Goal: Task Accomplishment & Management: Manage account settings

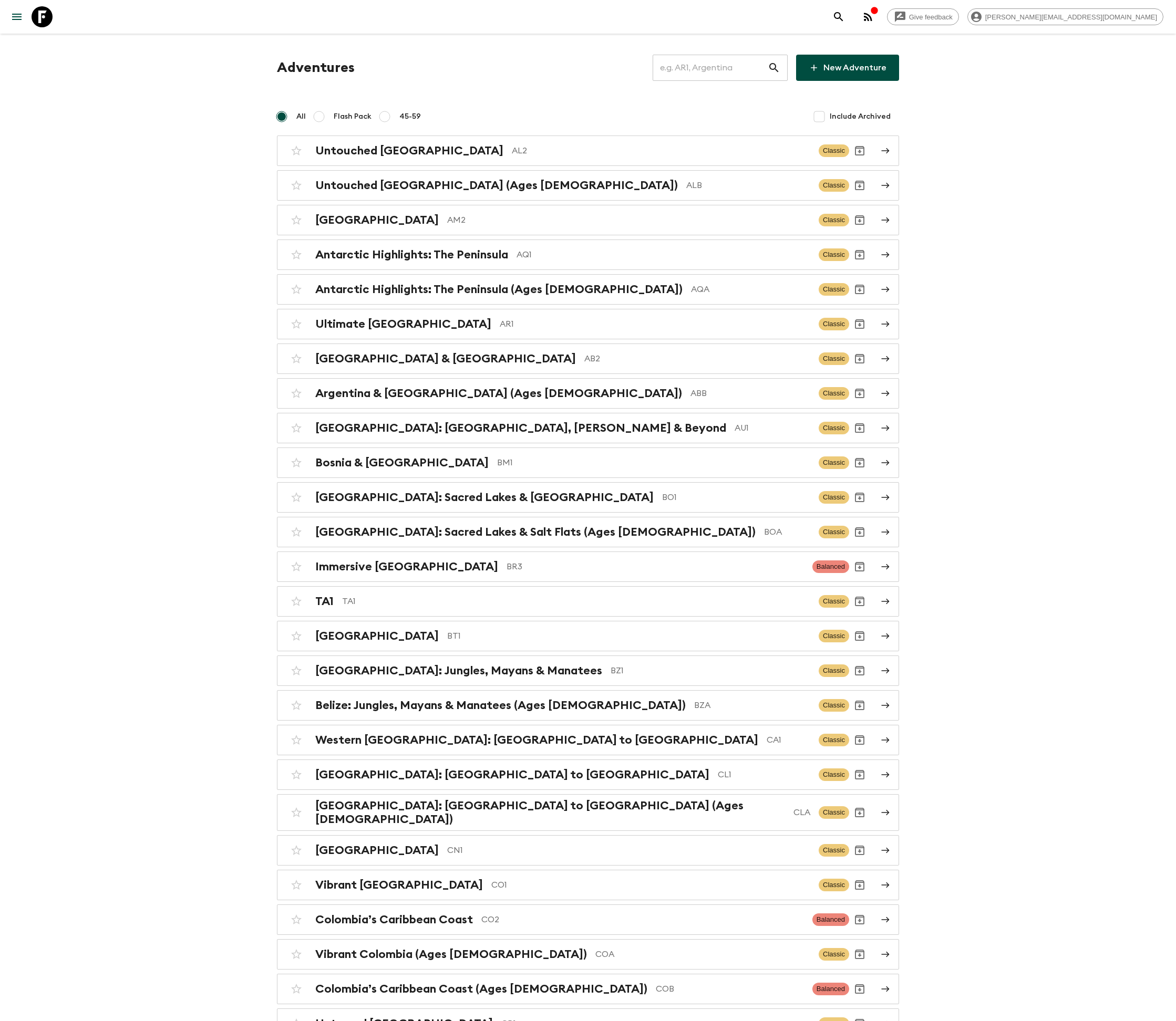
click at [709, 66] on input "text" at bounding box center [710, 68] width 115 height 30
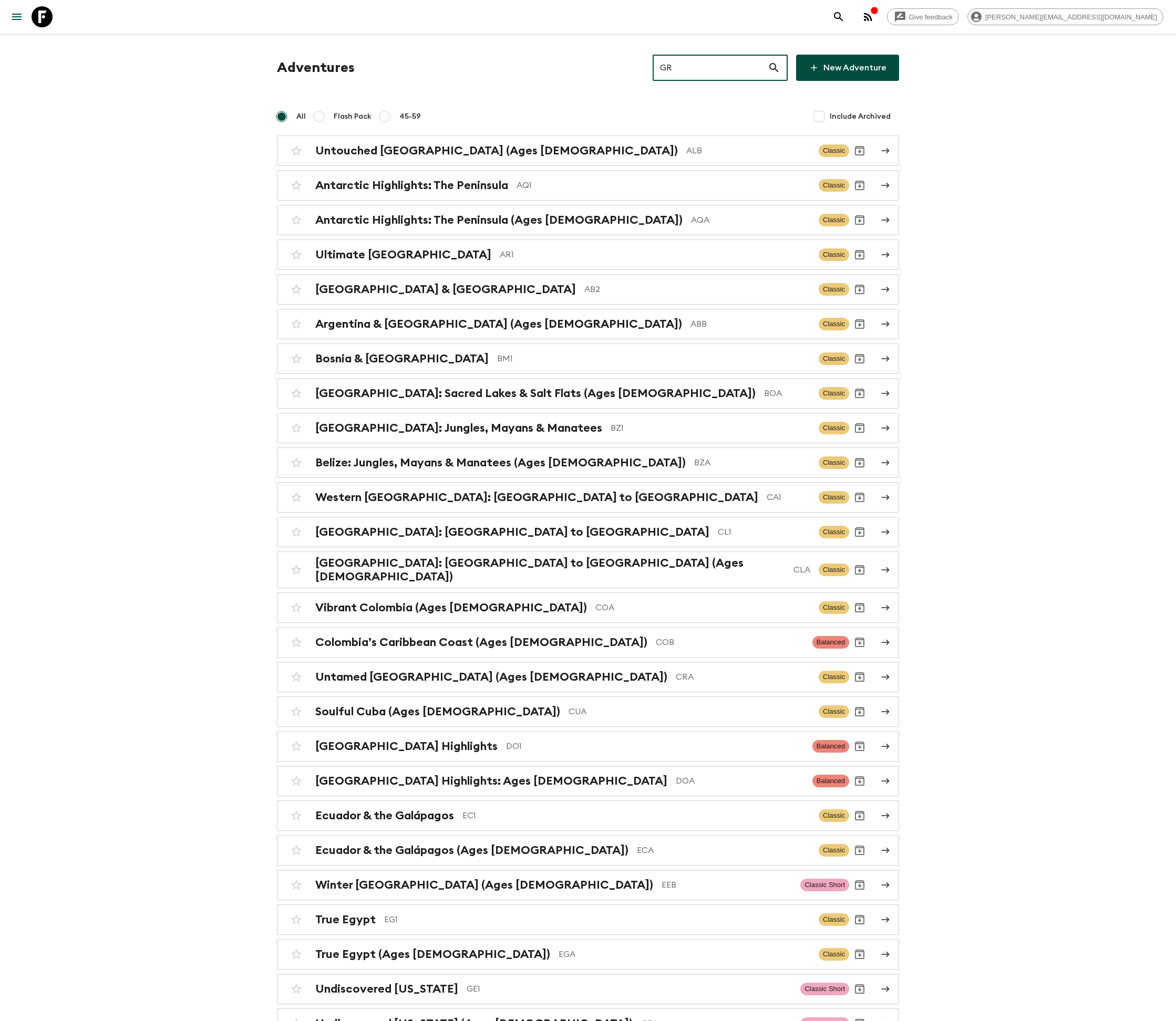
type input "GR1"
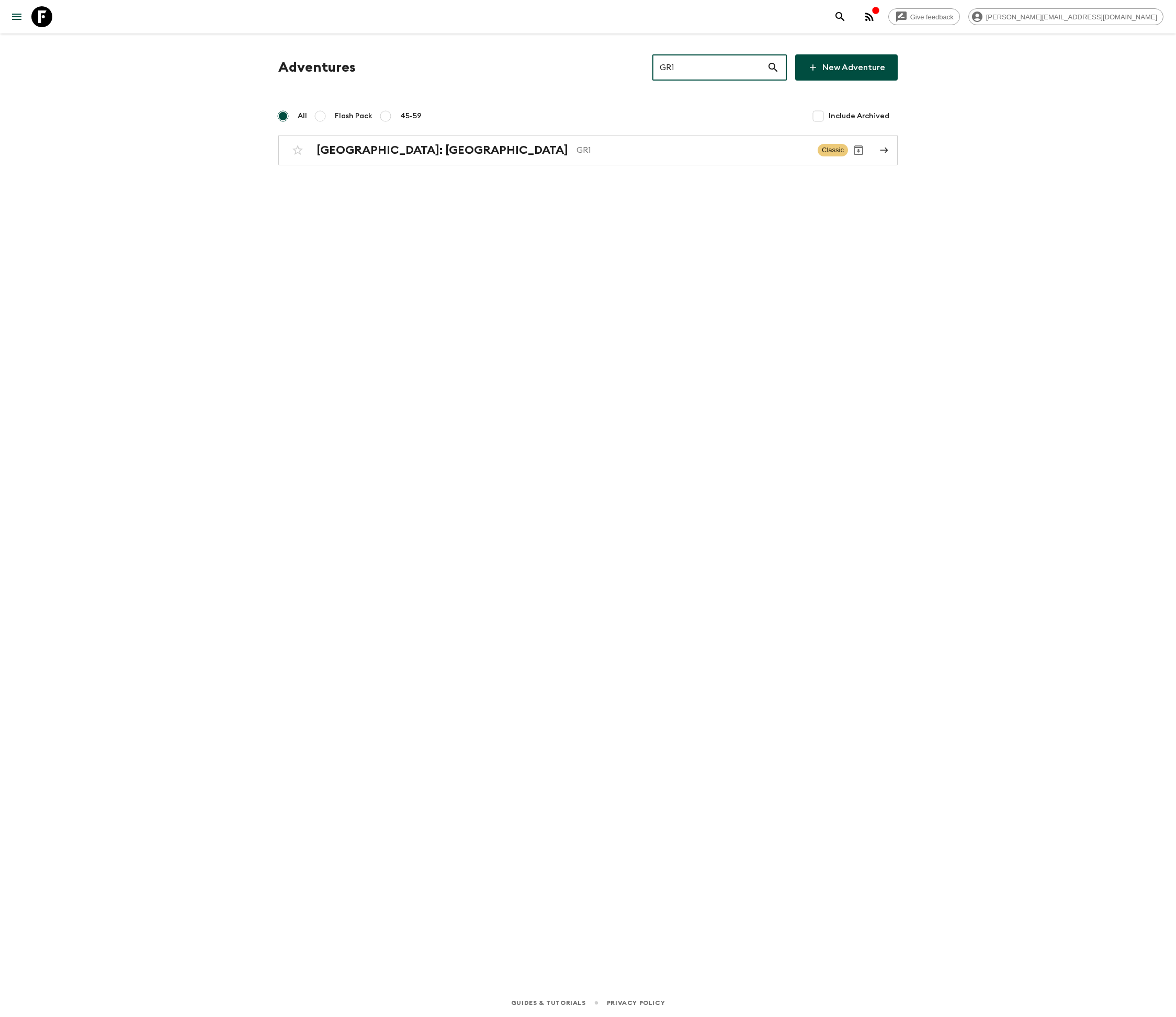
click at [725, 66] on input "GR1" at bounding box center [710, 67] width 114 height 29
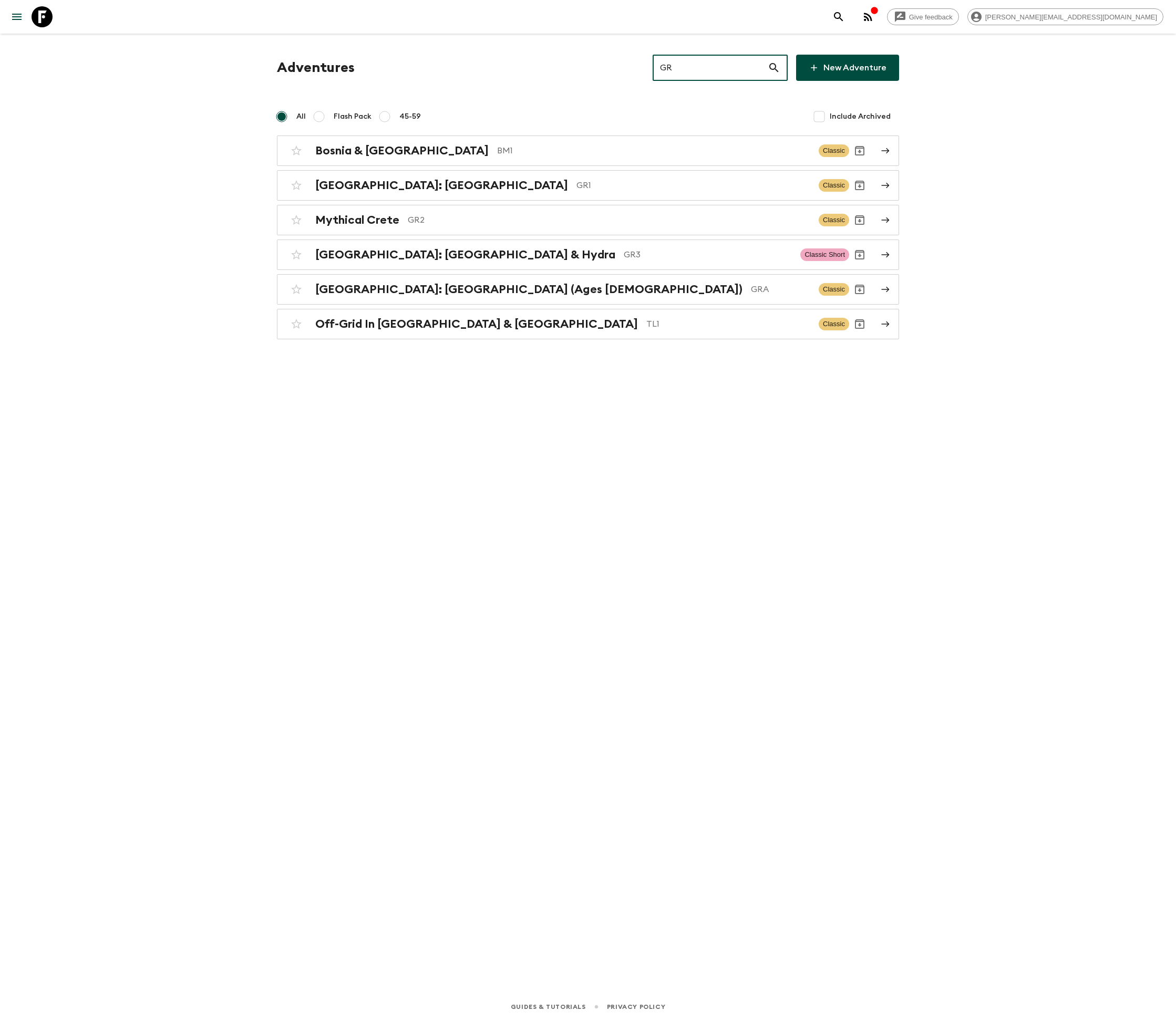
type input "GR1"
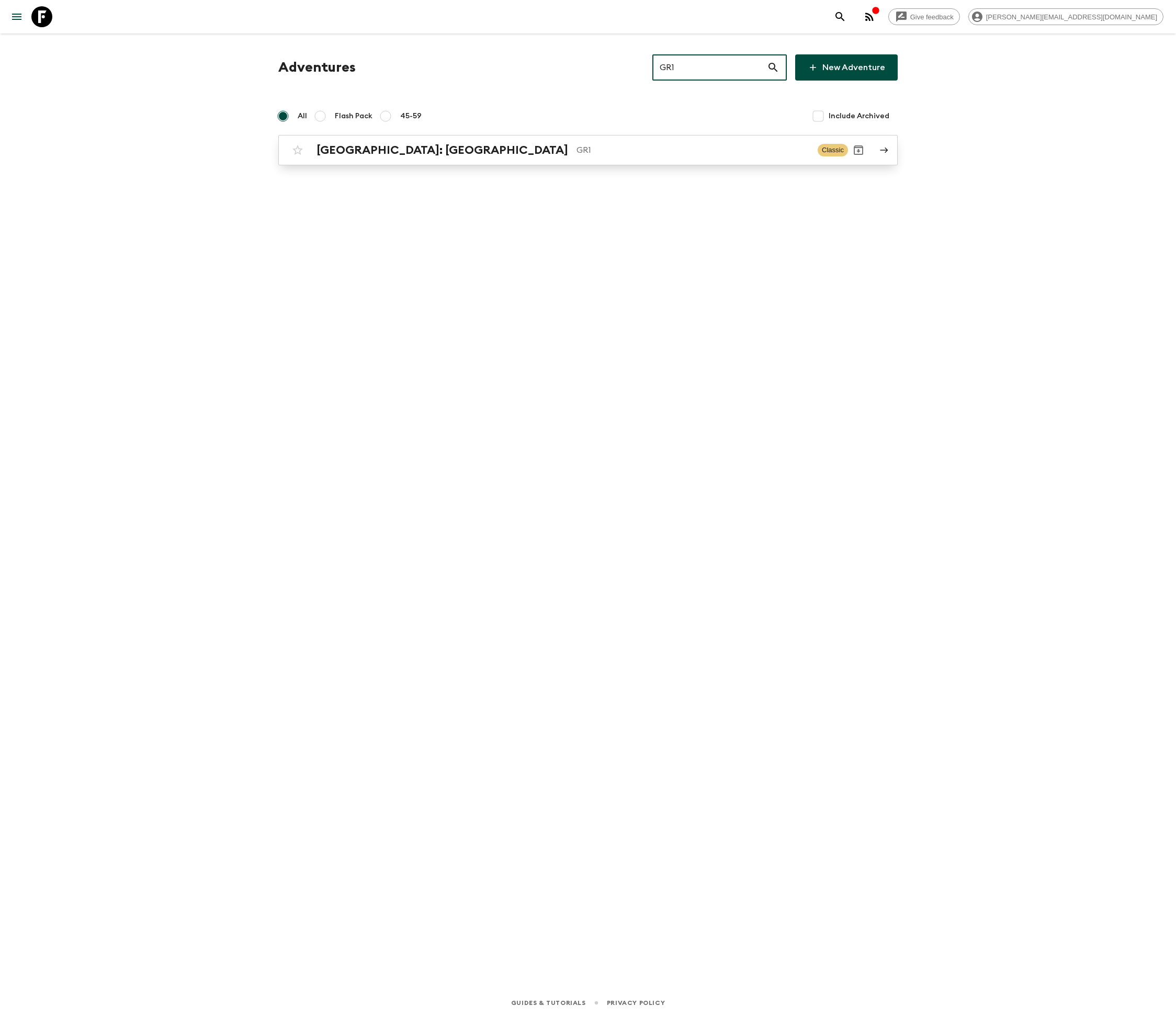
click at [588, 149] on p "GR1" at bounding box center [693, 150] width 233 height 12
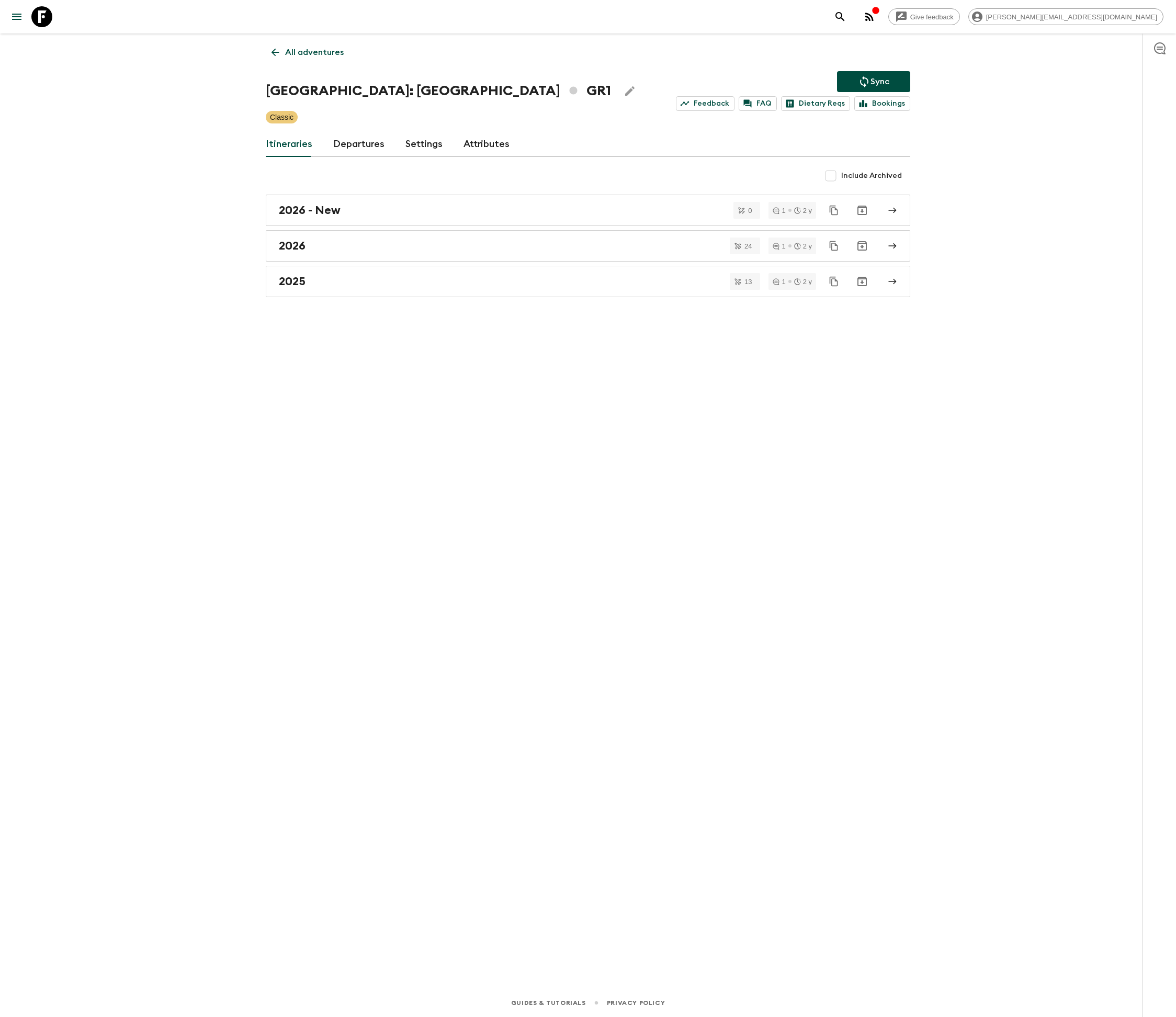
click at [356, 142] on link "Departures" at bounding box center [359, 144] width 51 height 25
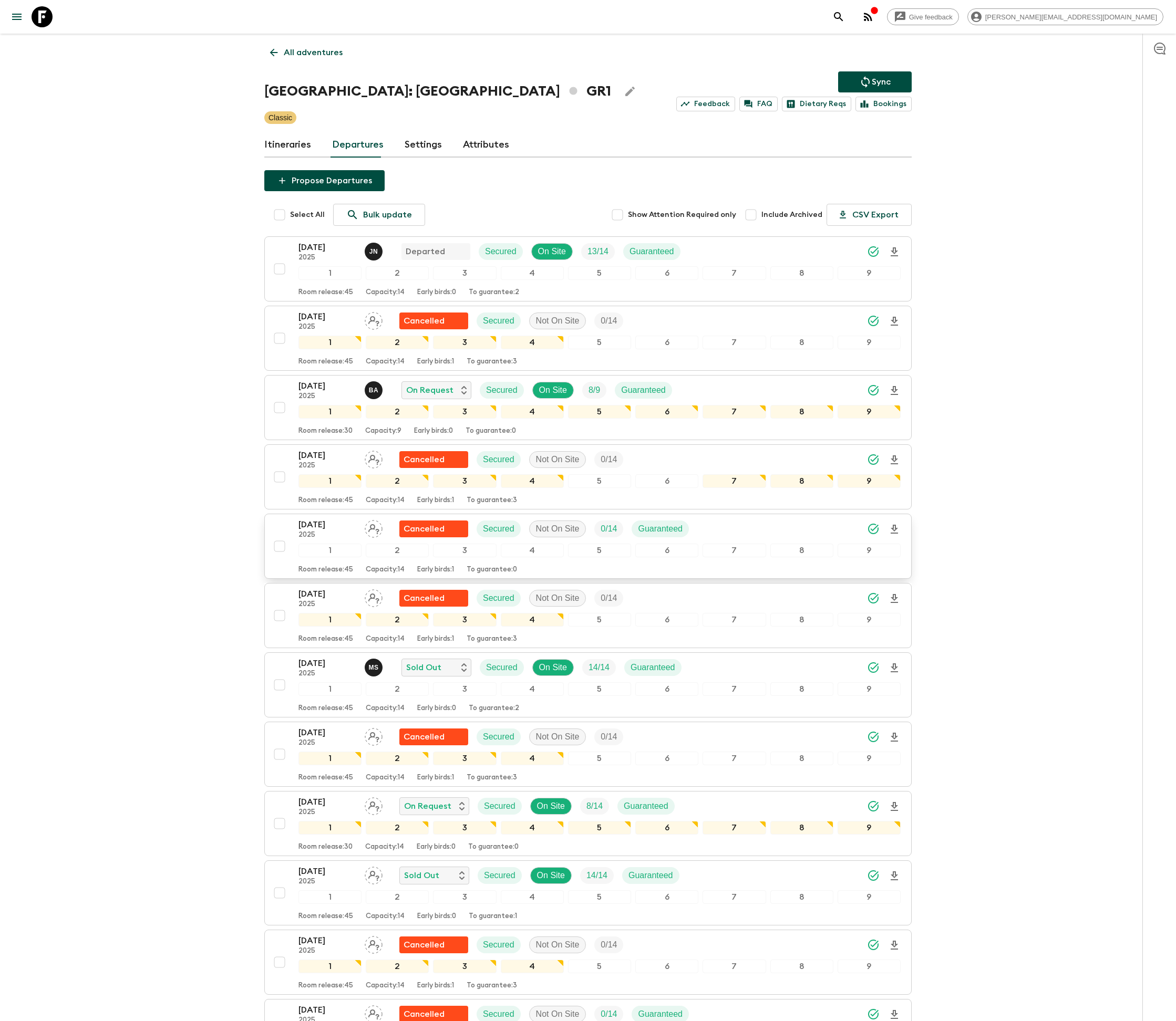
scroll to position [189, 0]
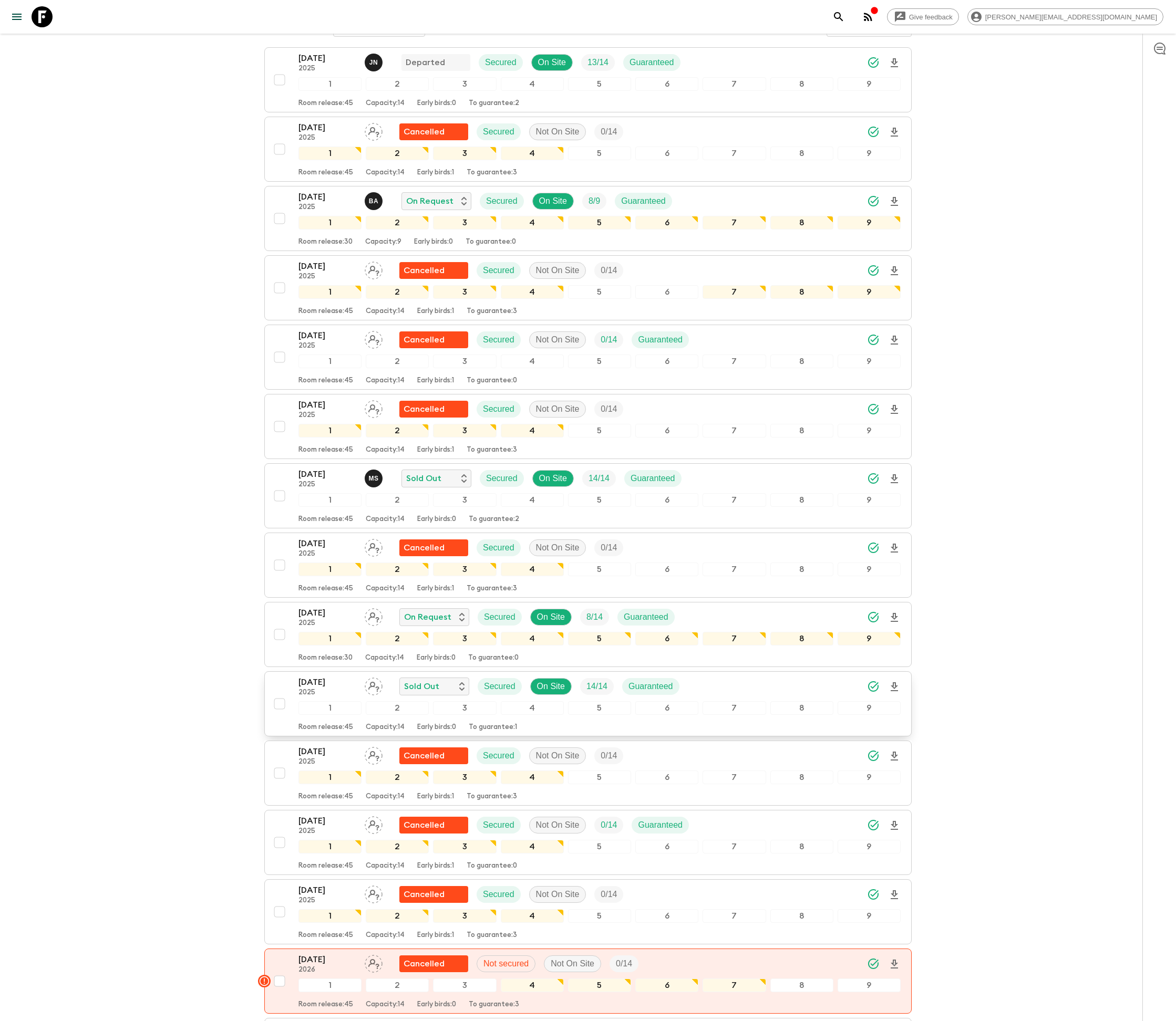
click at [591, 693] on p "14 / 14" at bounding box center [597, 686] width 21 height 12
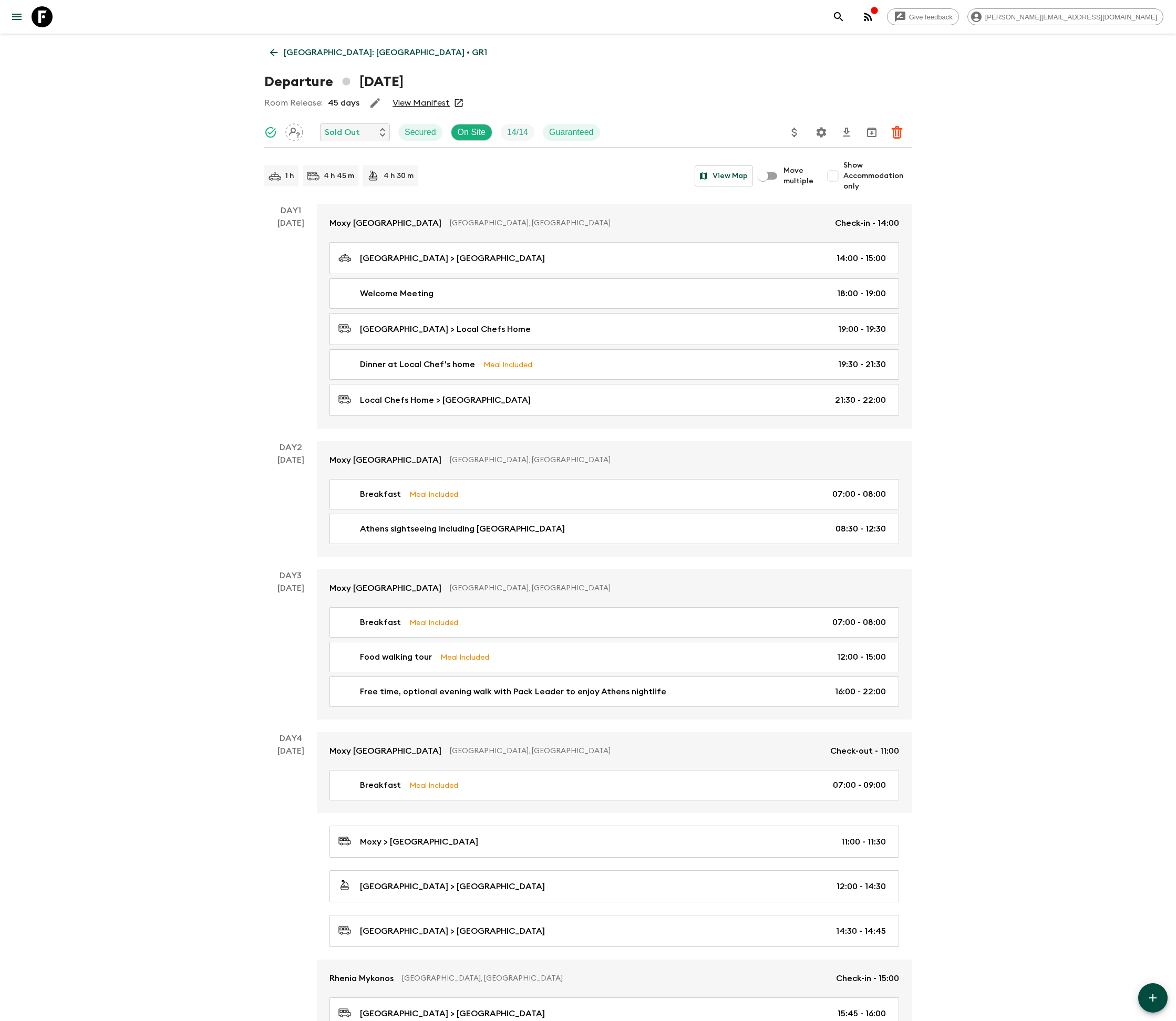
click at [897, 130] on icon "Delete" at bounding box center [897, 132] width 13 height 12
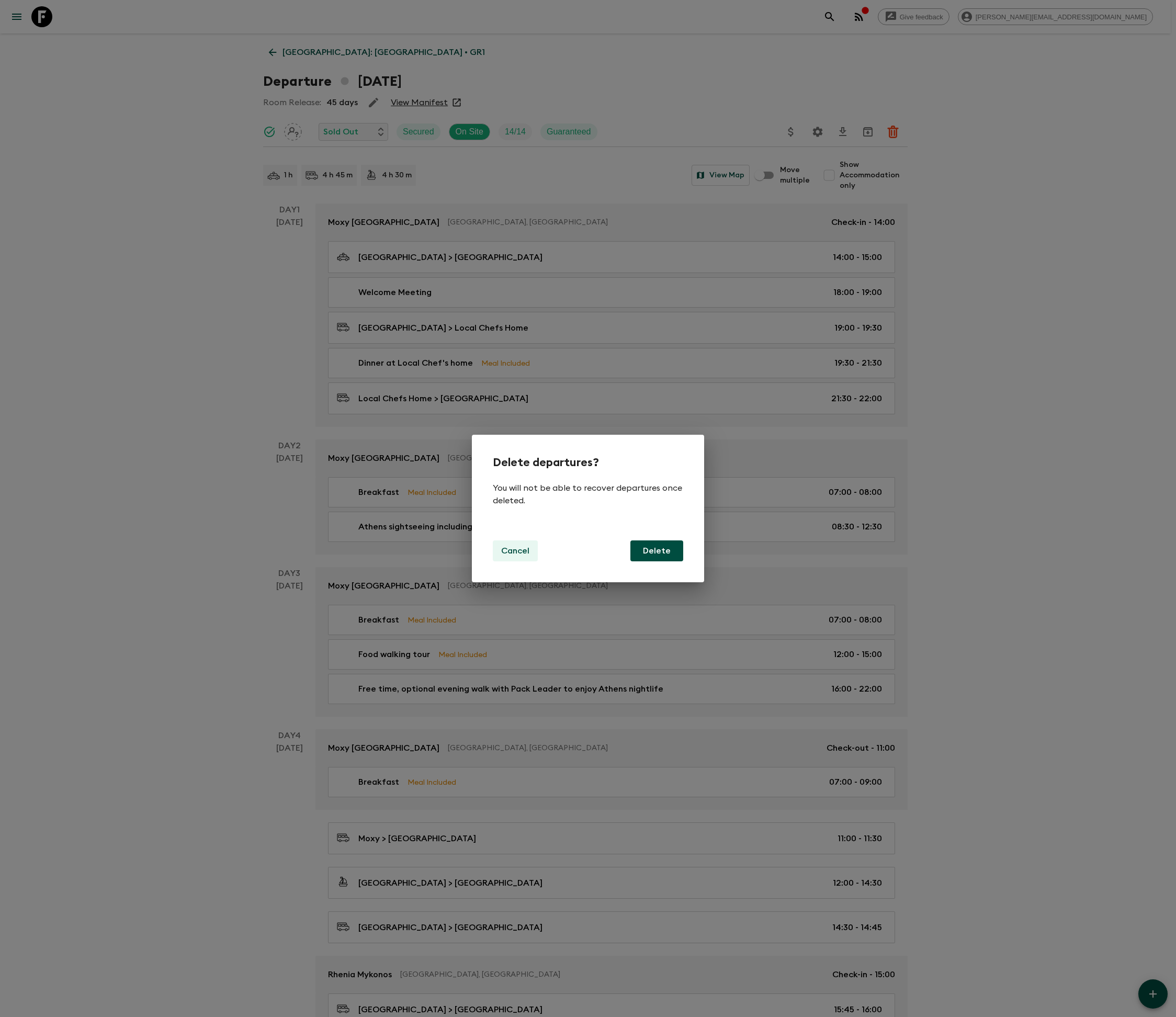
click at [514, 550] on p "Cancel" at bounding box center [516, 551] width 28 height 12
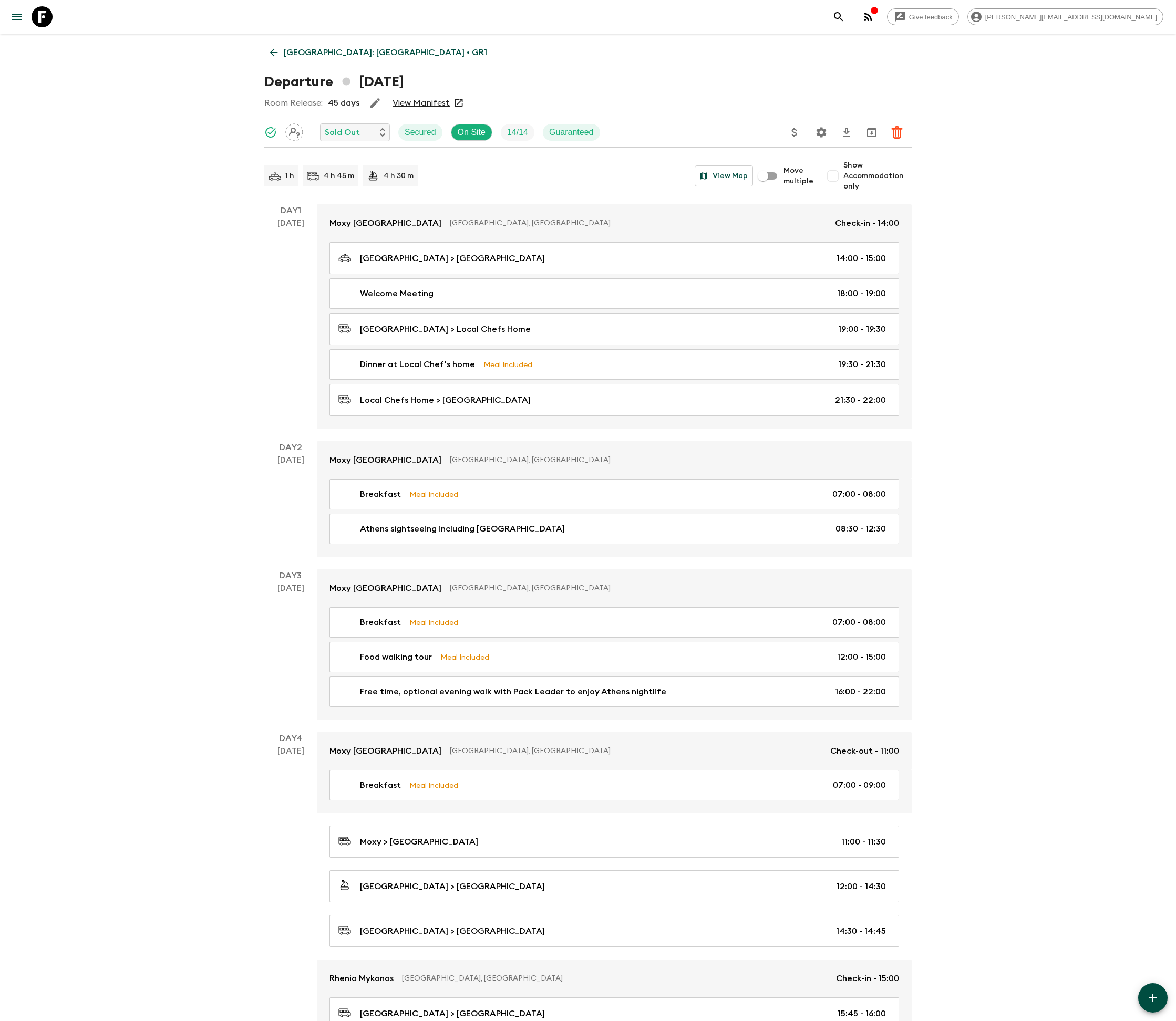
click at [870, 130] on icon "Archive (Completed, Cancelled or Unsynced Departures only)" at bounding box center [871, 132] width 10 height 10
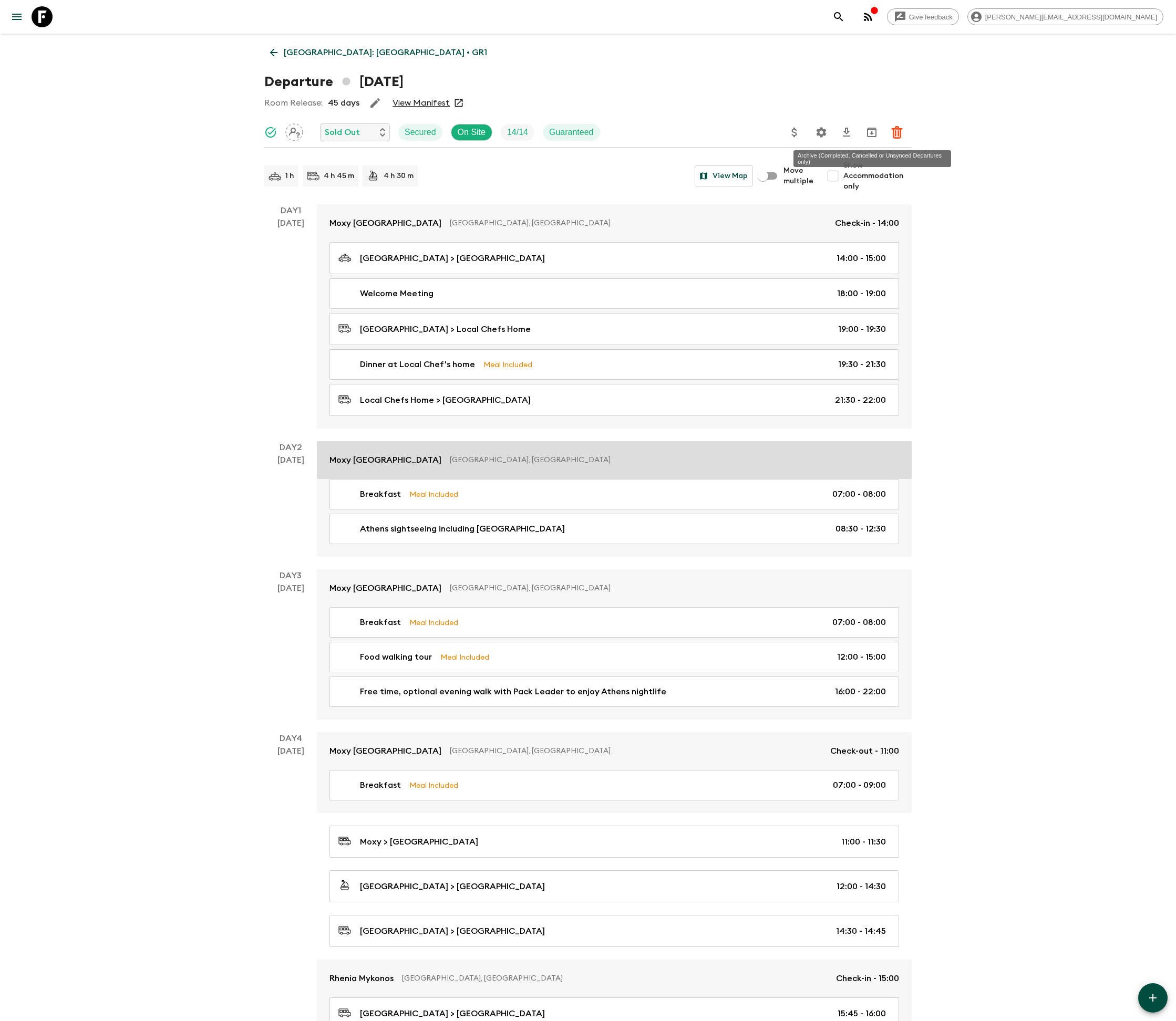
click at [591, 449] on link "Moxy [GEOGRAPHIC_DATA] [GEOGRAPHIC_DATA], [GEOGRAPHIC_DATA]" at bounding box center [614, 460] width 595 height 38
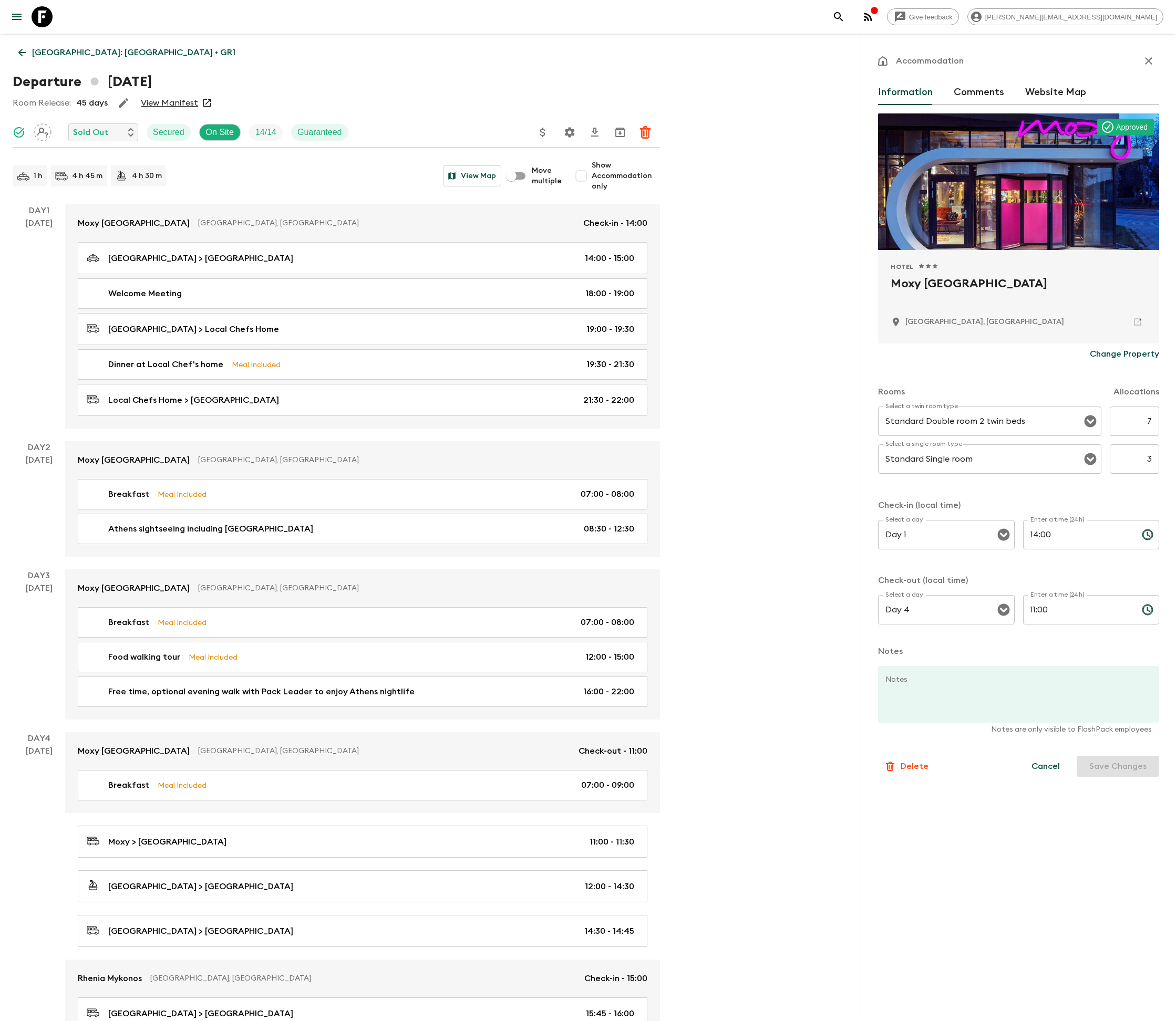
click at [1148, 60] on icon "button" at bounding box center [1148, 61] width 7 height 7
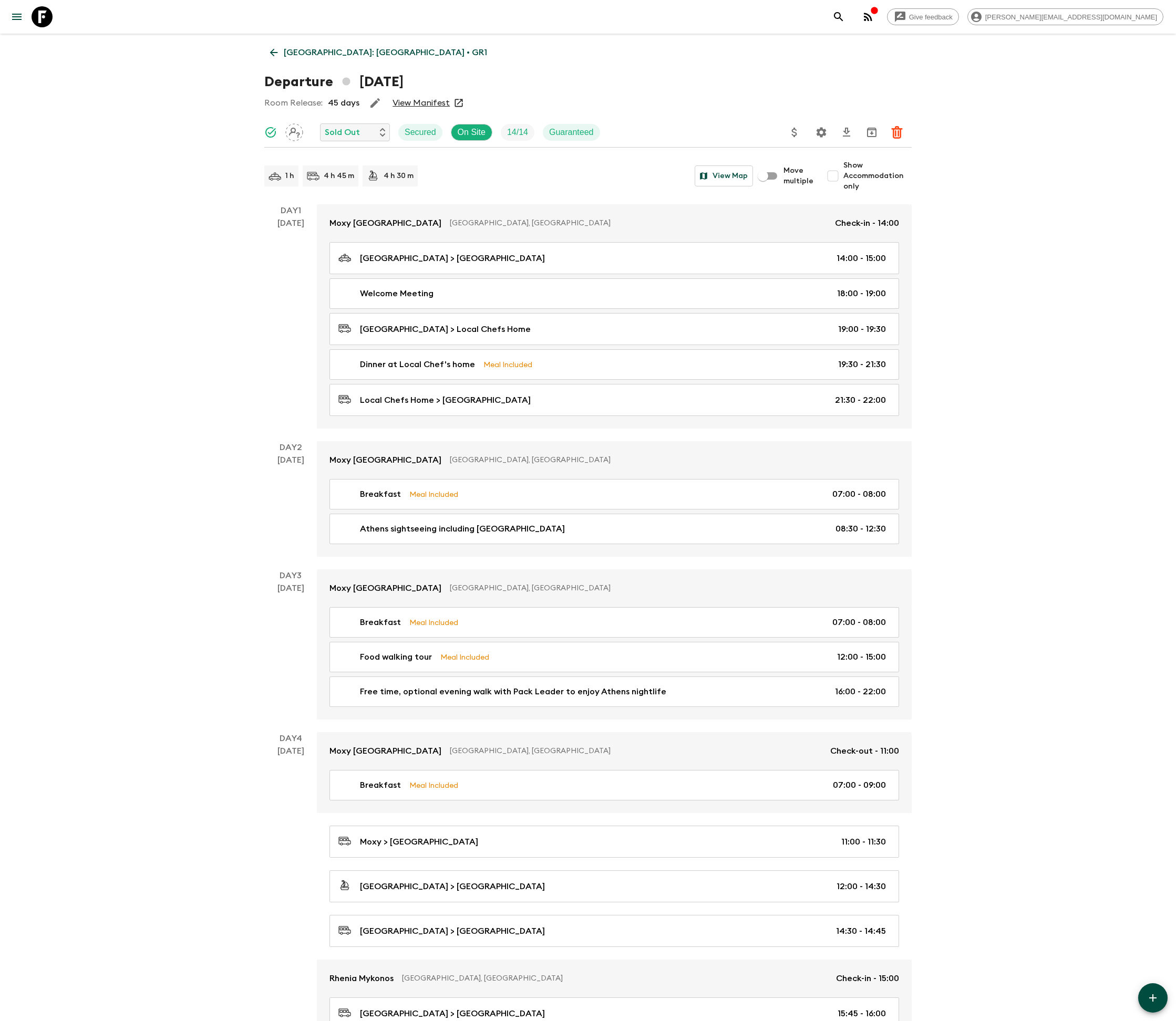
click at [845, 130] on icon "Download CSV" at bounding box center [846, 132] width 7 height 9
click at [821, 130] on icon "Settings" at bounding box center [821, 132] width 10 height 10
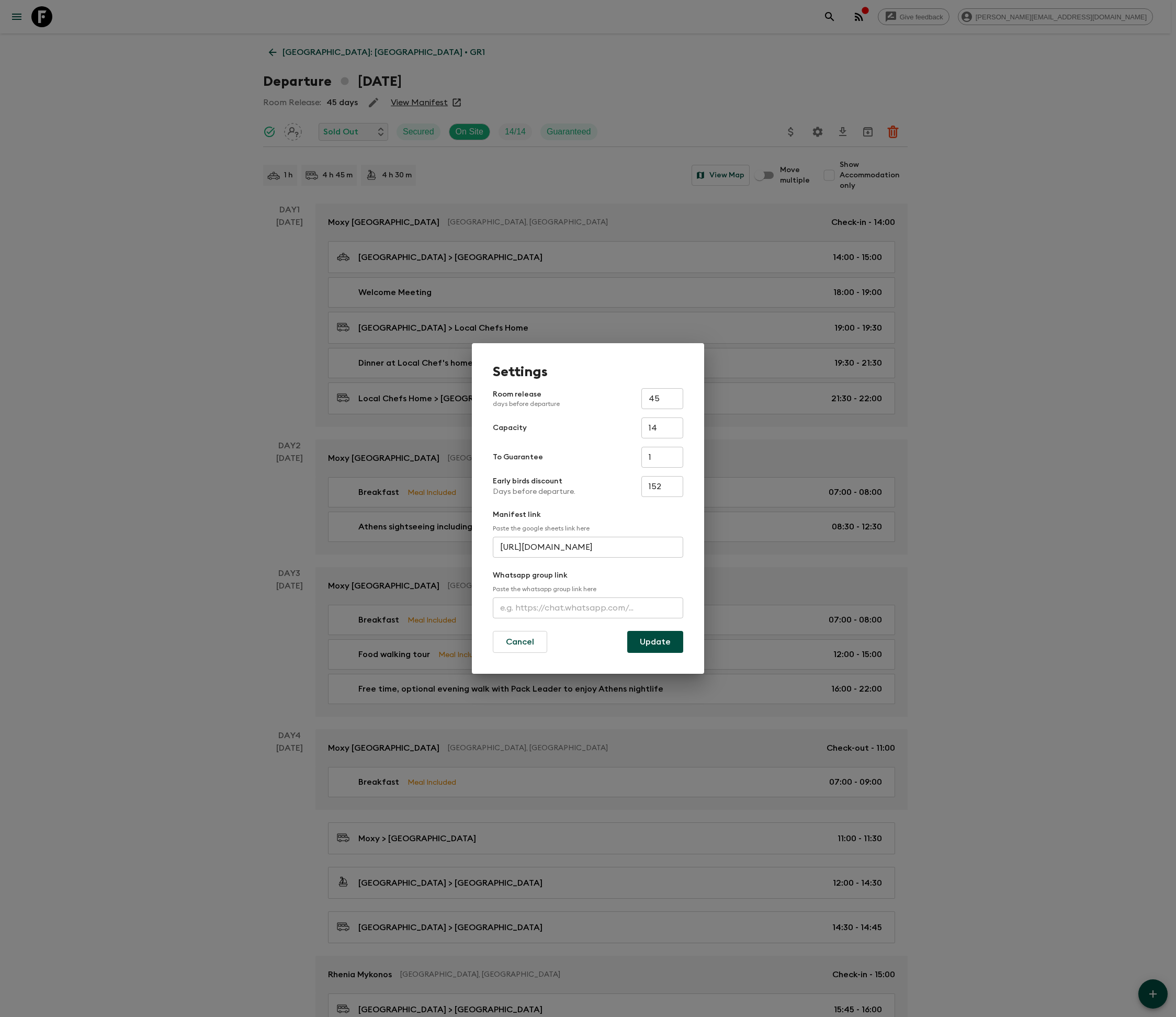
click at [588, 607] on input "text" at bounding box center [588, 608] width 190 height 21
type input "[URL][DOMAIN_NAME]"
click at [654, 641] on button "Update" at bounding box center [655, 642] width 56 height 22
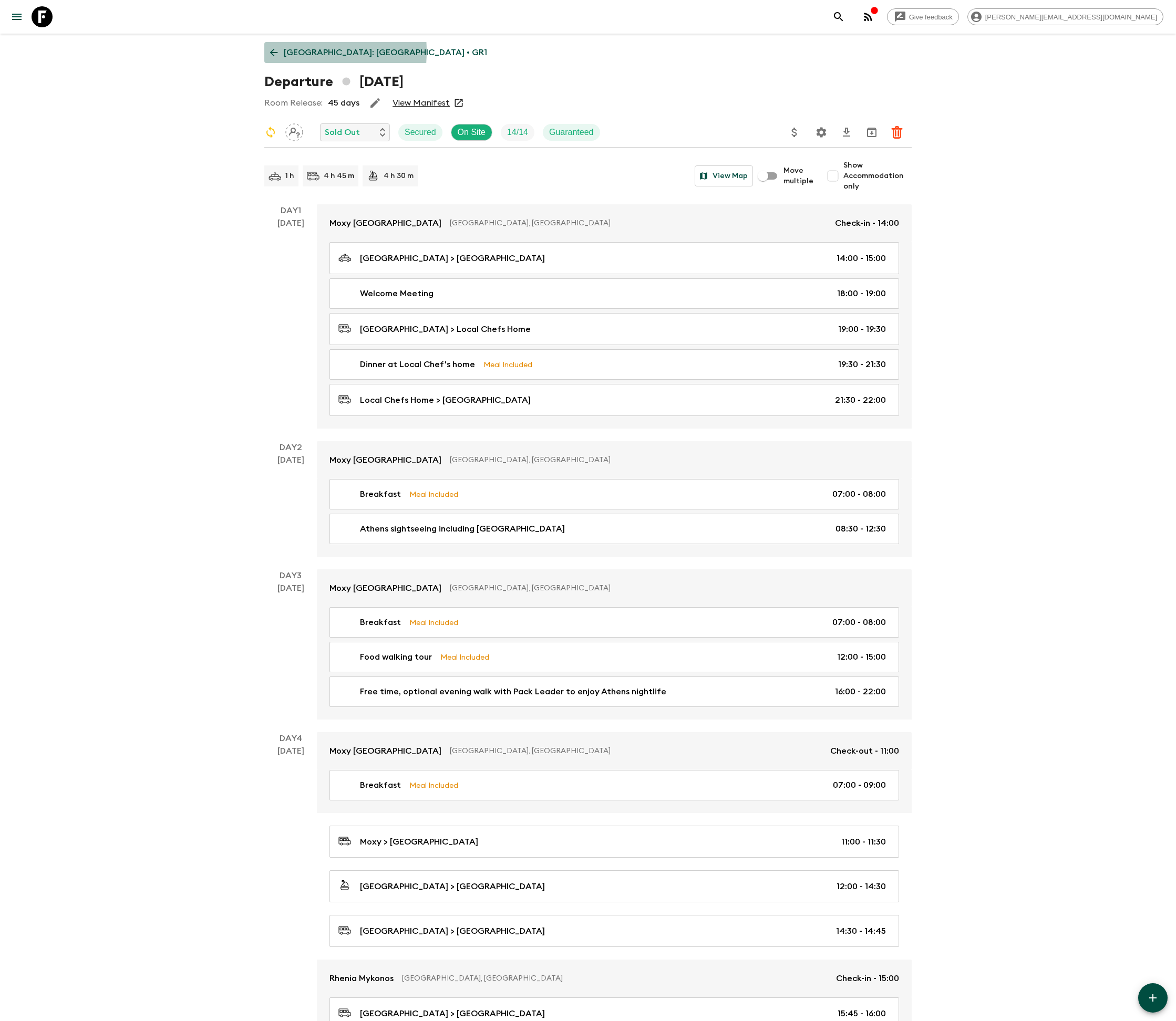
click at [273, 52] on icon at bounding box center [273, 52] width 11 height 11
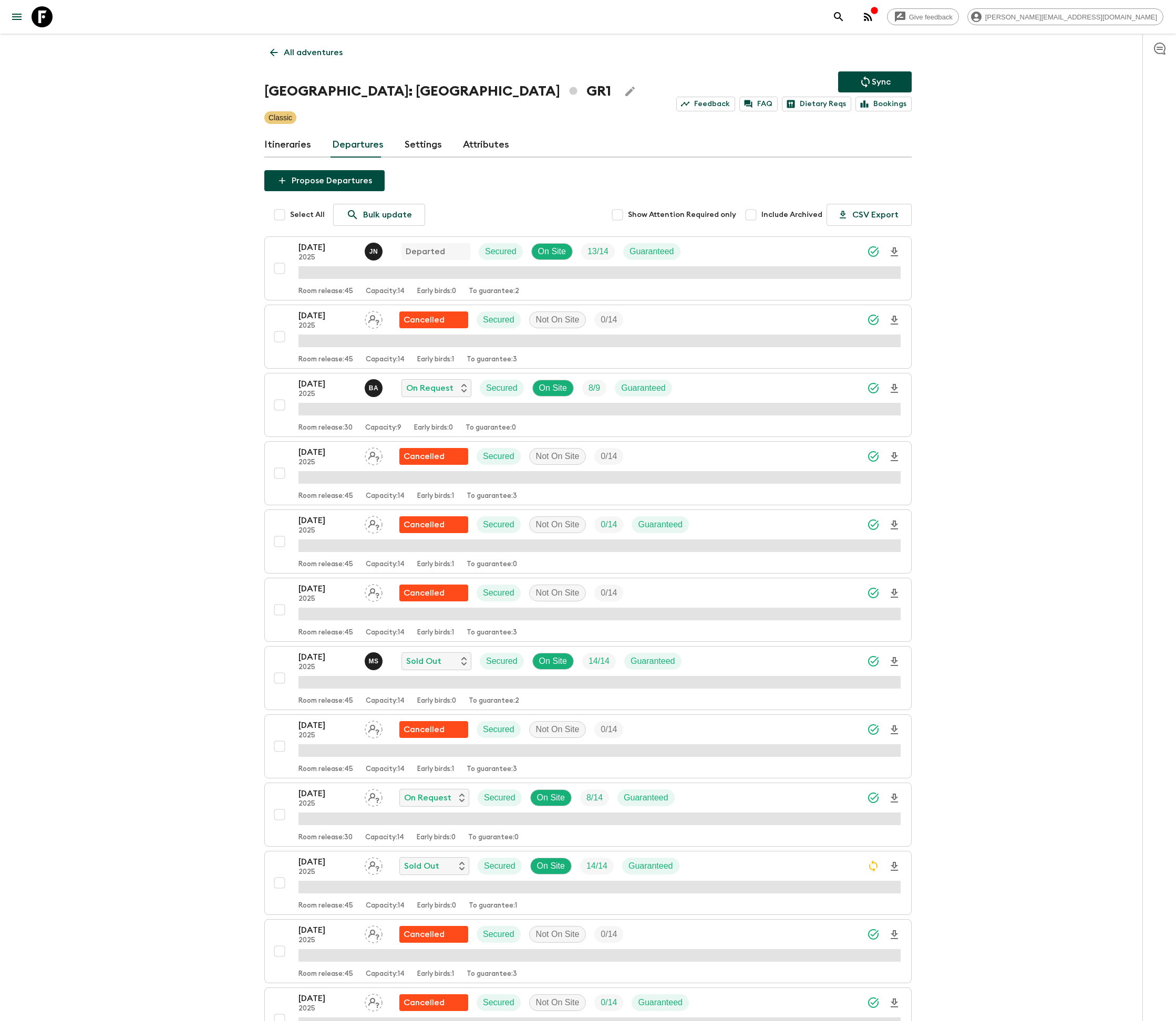
click at [314, 52] on p "All adventures" at bounding box center [313, 52] width 59 height 12
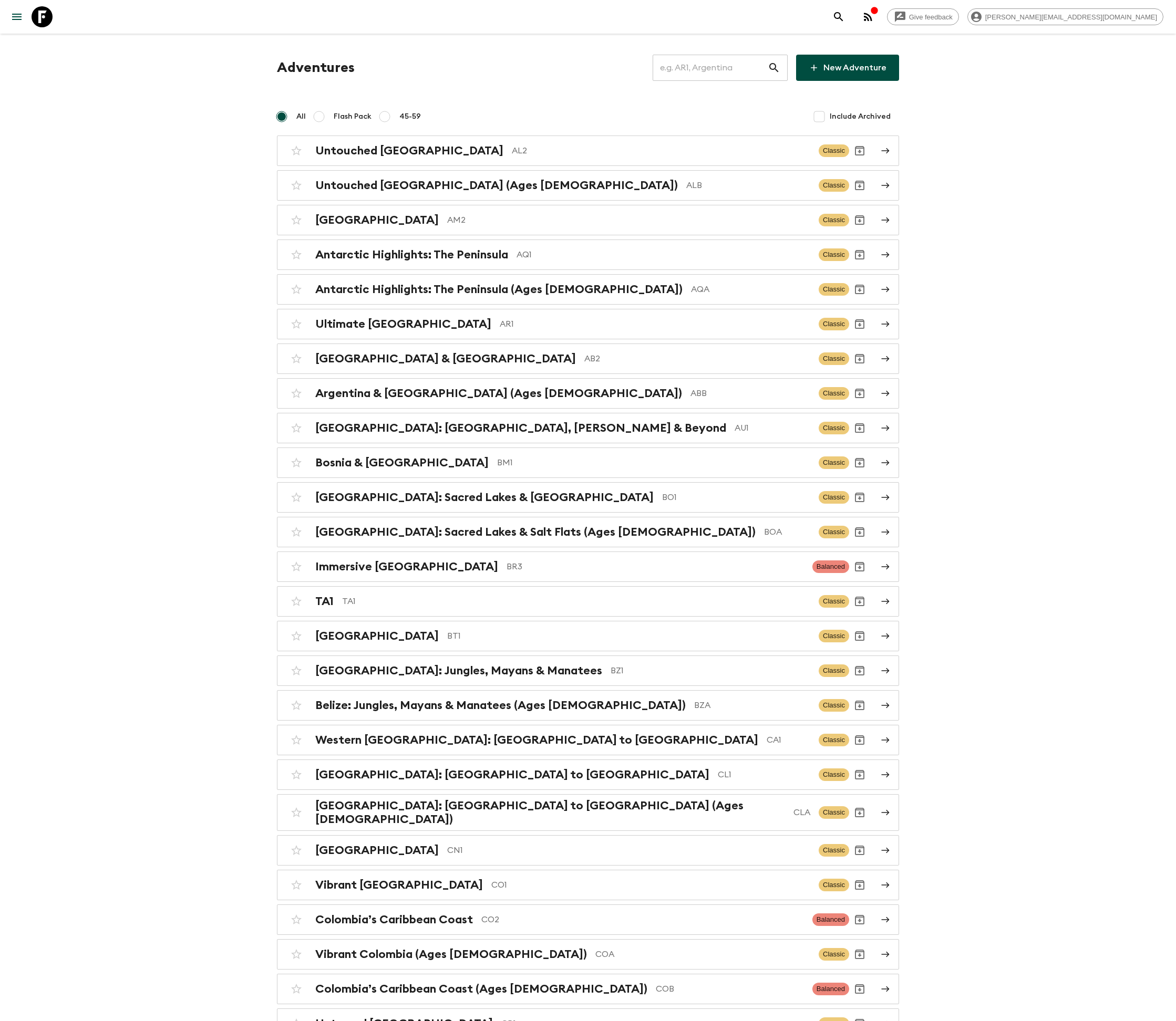
click at [726, 66] on input "text" at bounding box center [710, 68] width 115 height 30
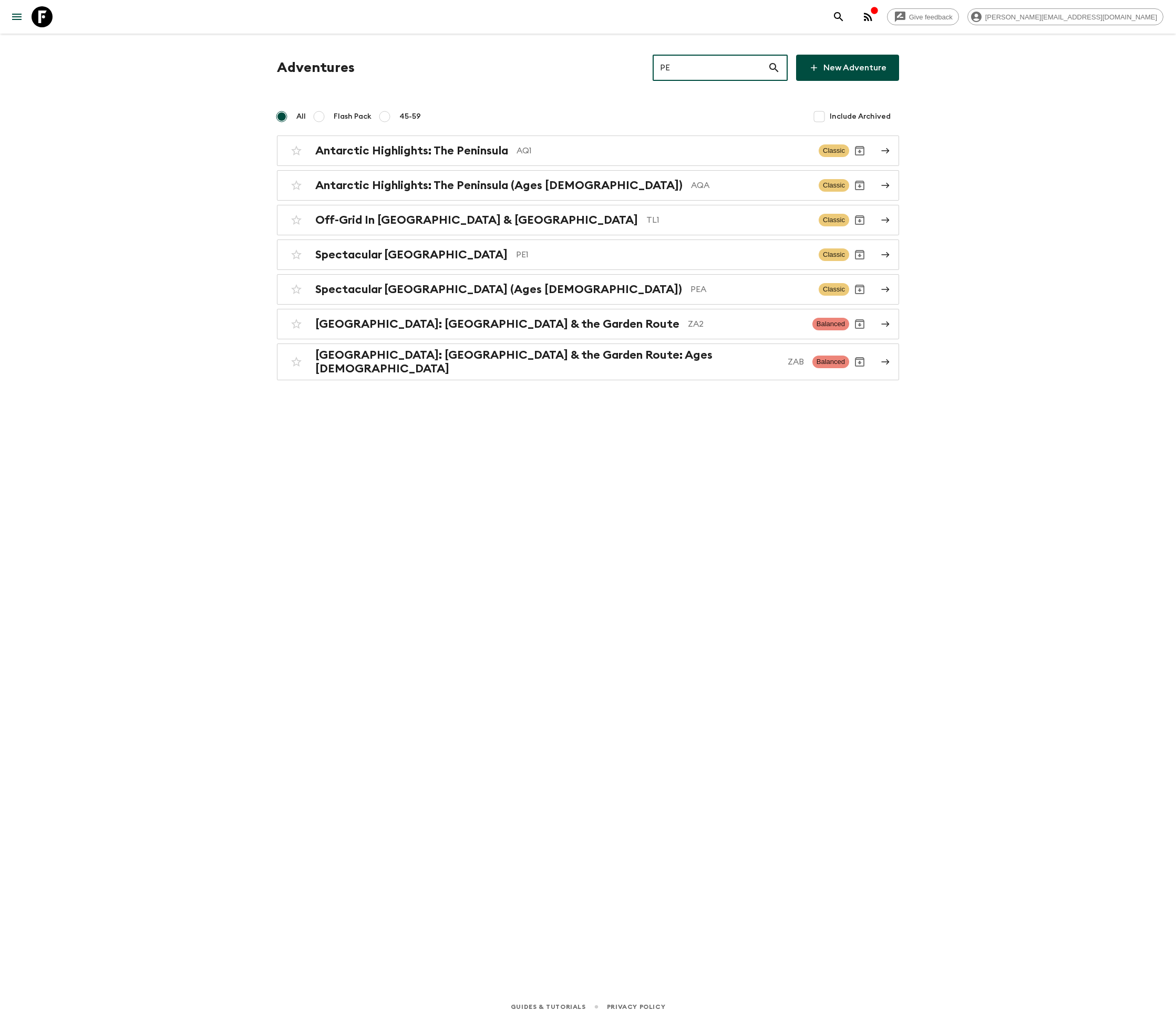
type input "PE1"
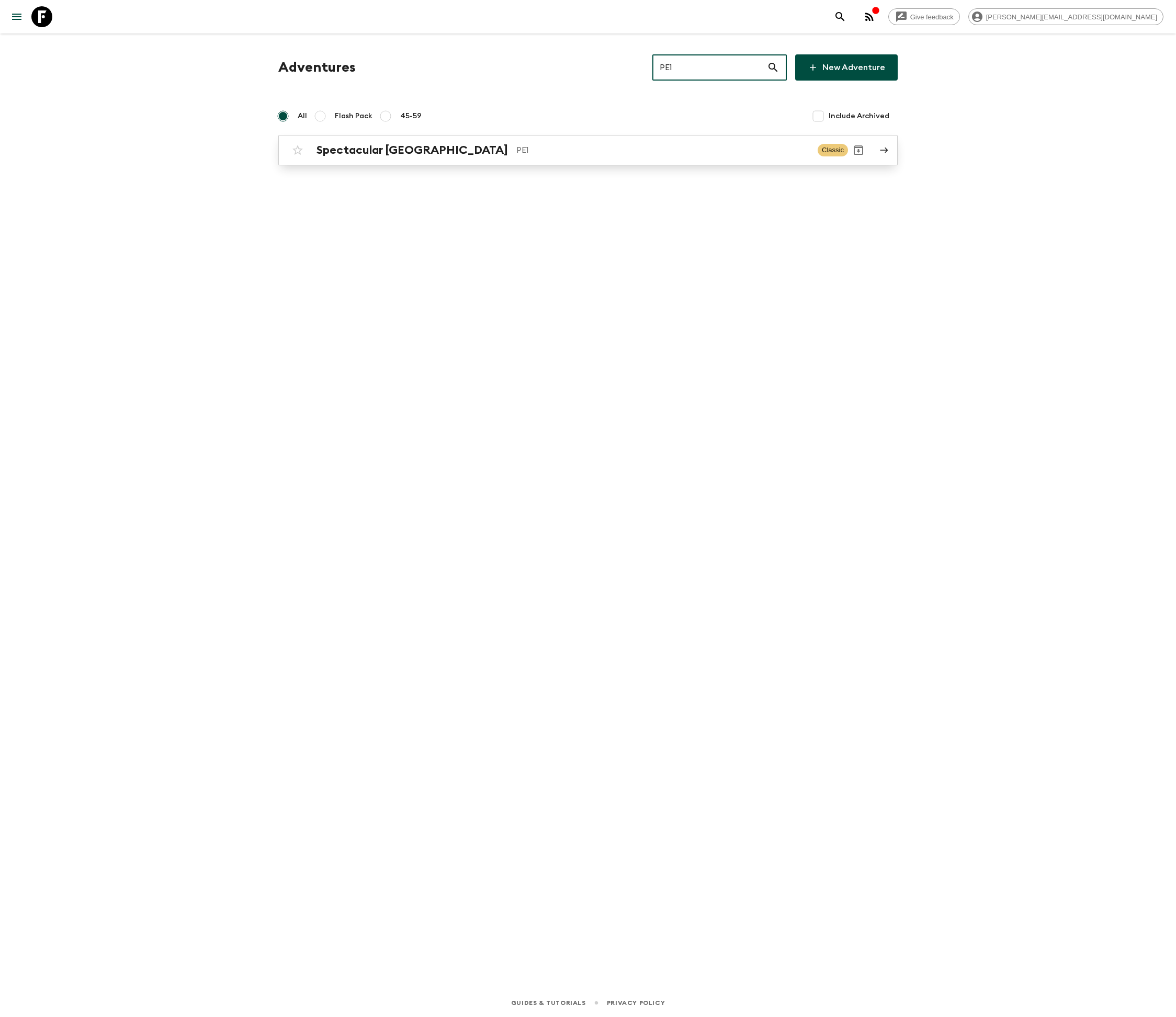
click at [588, 149] on p "PE1" at bounding box center [663, 150] width 293 height 12
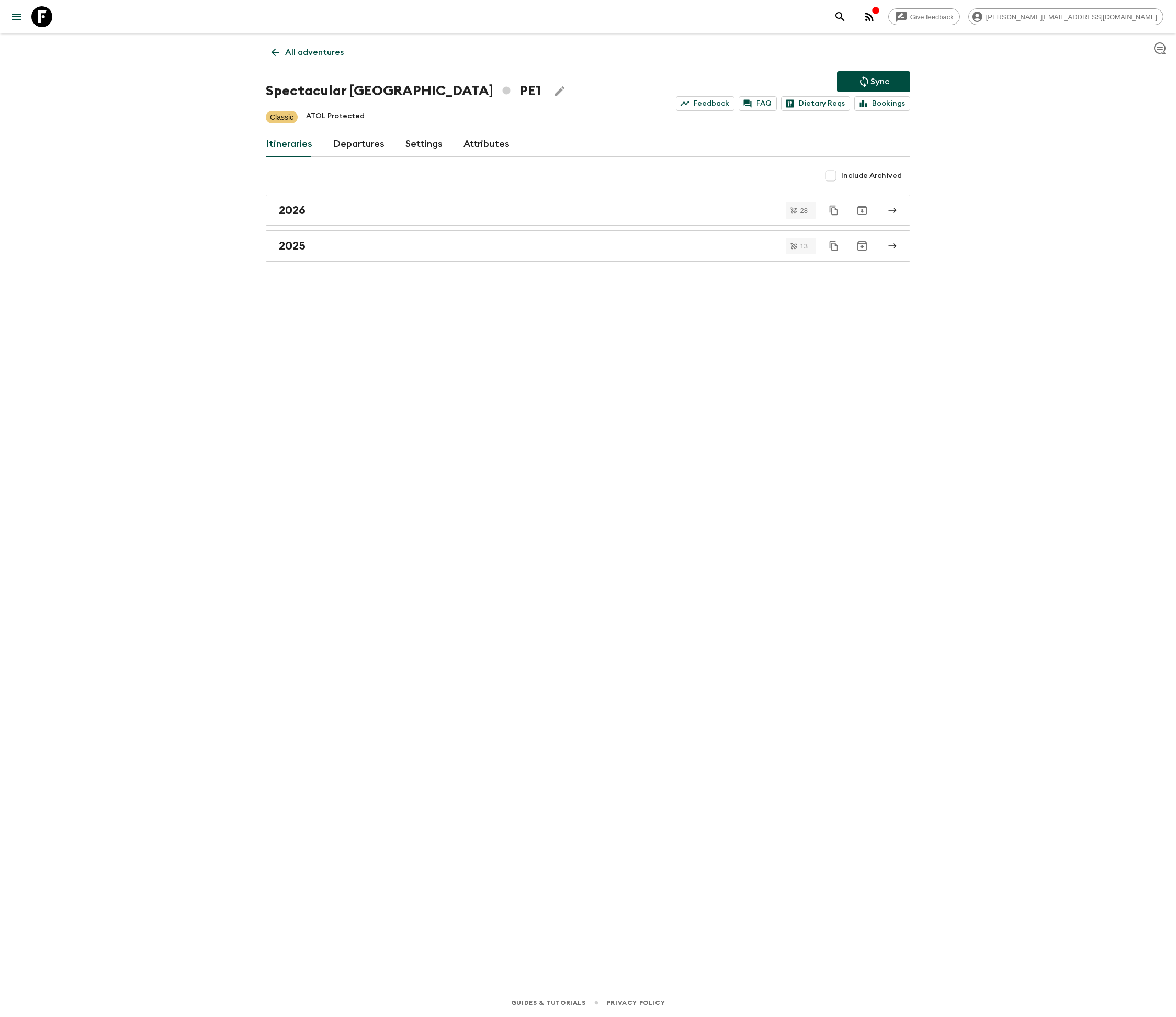
click at [356, 143] on link "Departures" at bounding box center [359, 144] width 51 height 25
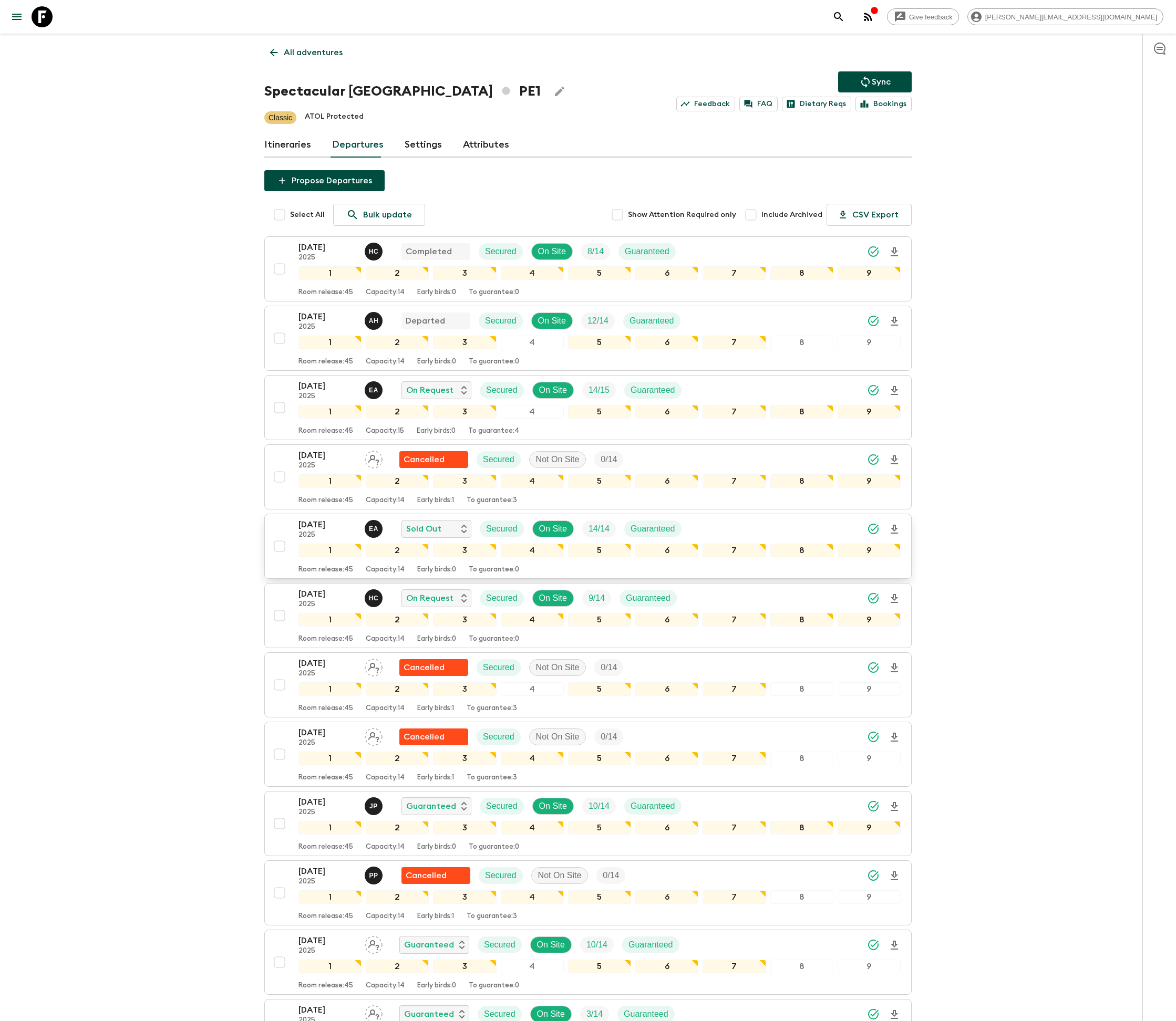
click at [591, 535] on p "14 / 14" at bounding box center [599, 529] width 21 height 12
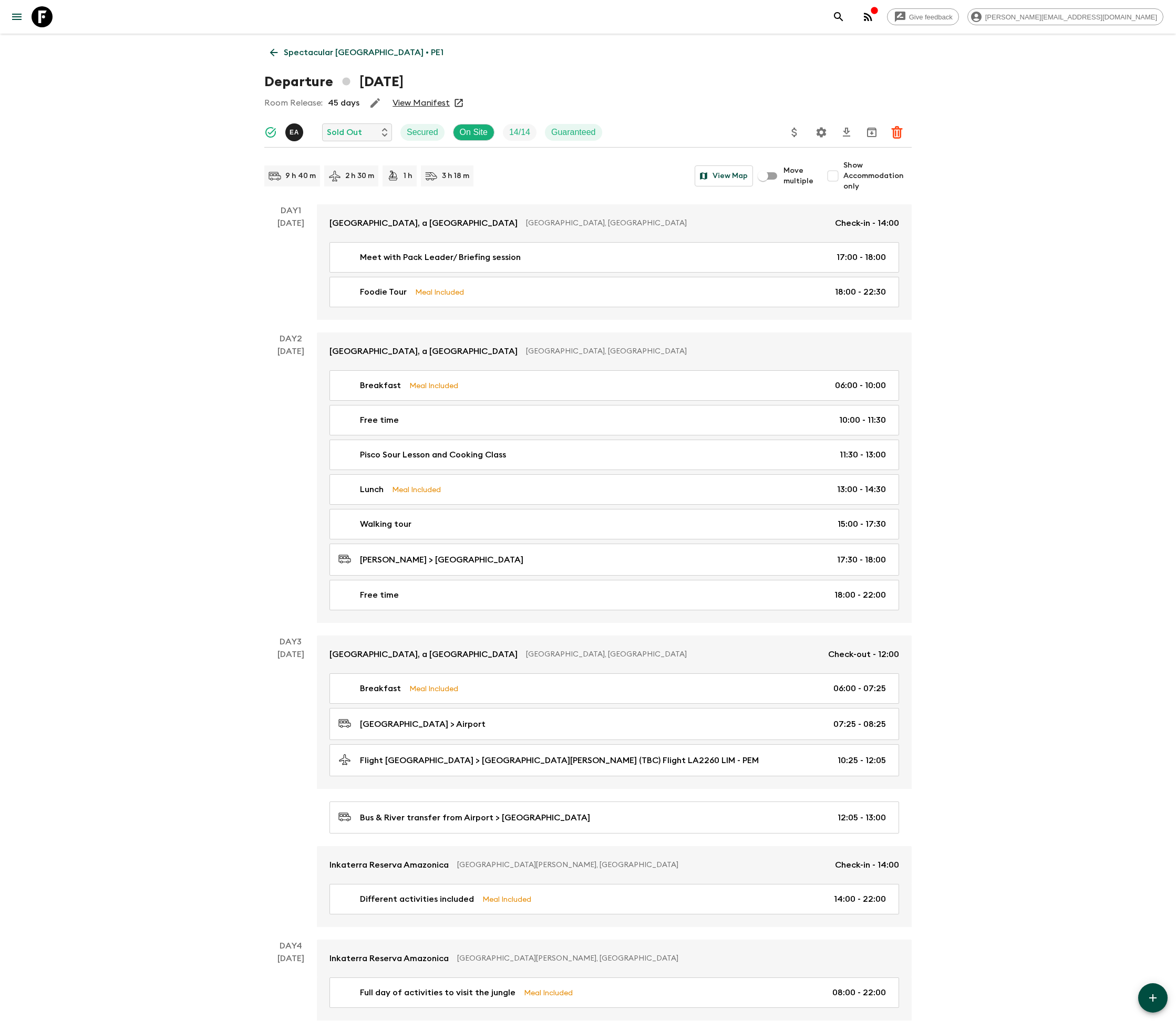
click at [895, 130] on icon "Delete" at bounding box center [897, 132] width 13 height 12
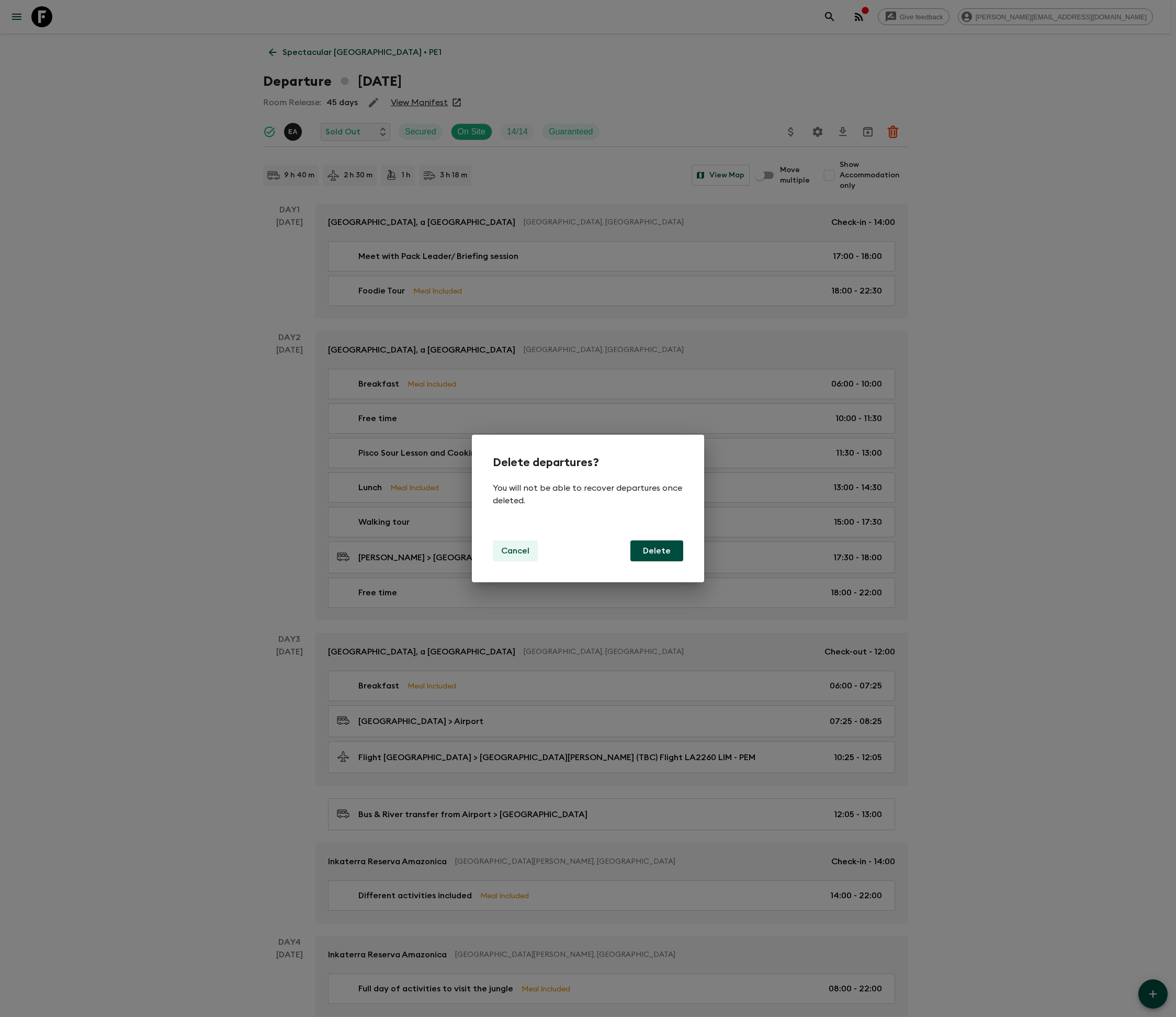
click at [514, 550] on p "Cancel" at bounding box center [516, 551] width 28 height 12
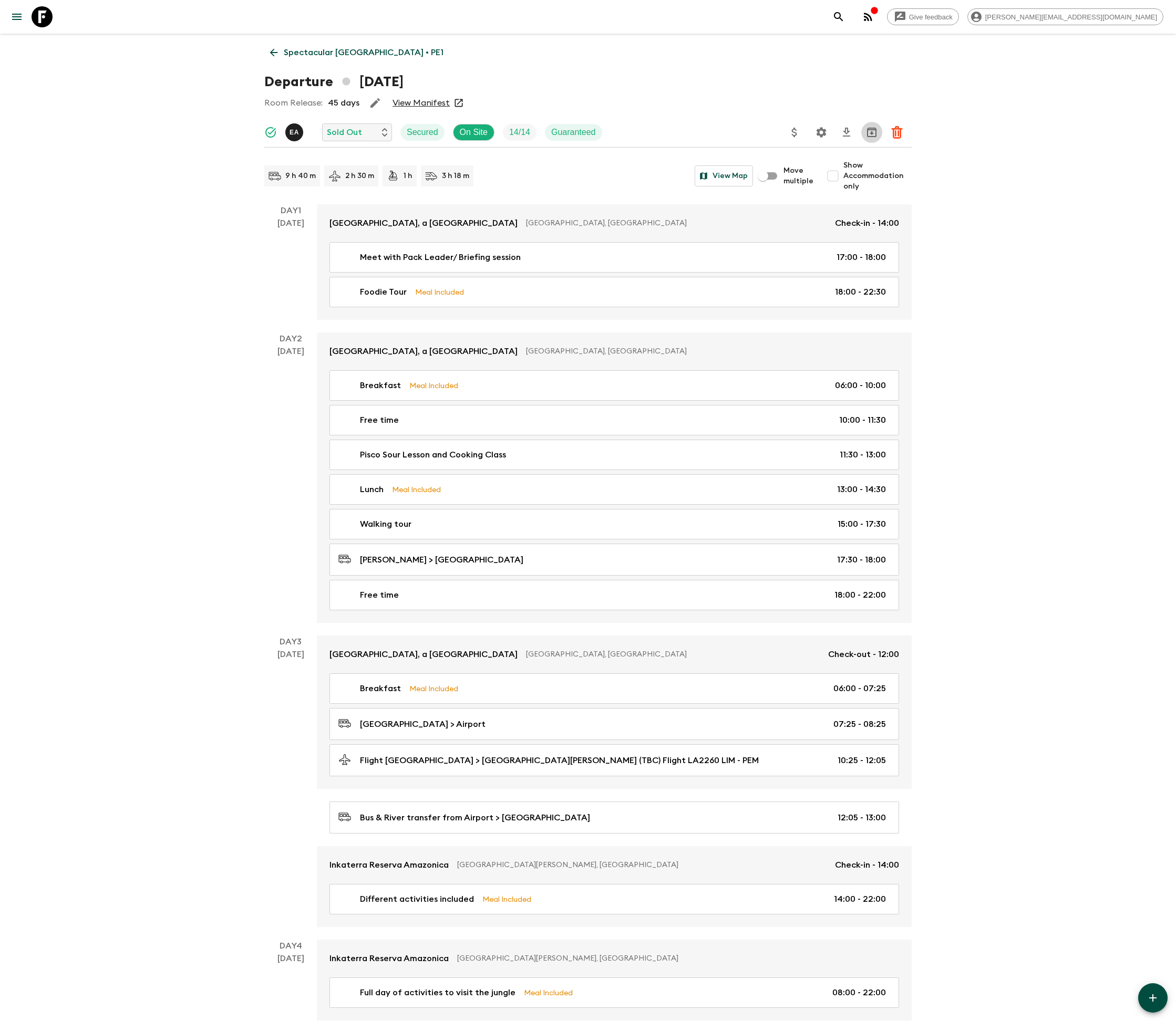
click at [870, 130] on icon "Archive (Completed, Cancelled or Unsynced Departures only)" at bounding box center [871, 132] width 10 height 10
click at [845, 130] on icon "Download CSV" at bounding box center [846, 132] width 7 height 9
click at [821, 130] on icon "Settings" at bounding box center [821, 132] width 10 height 10
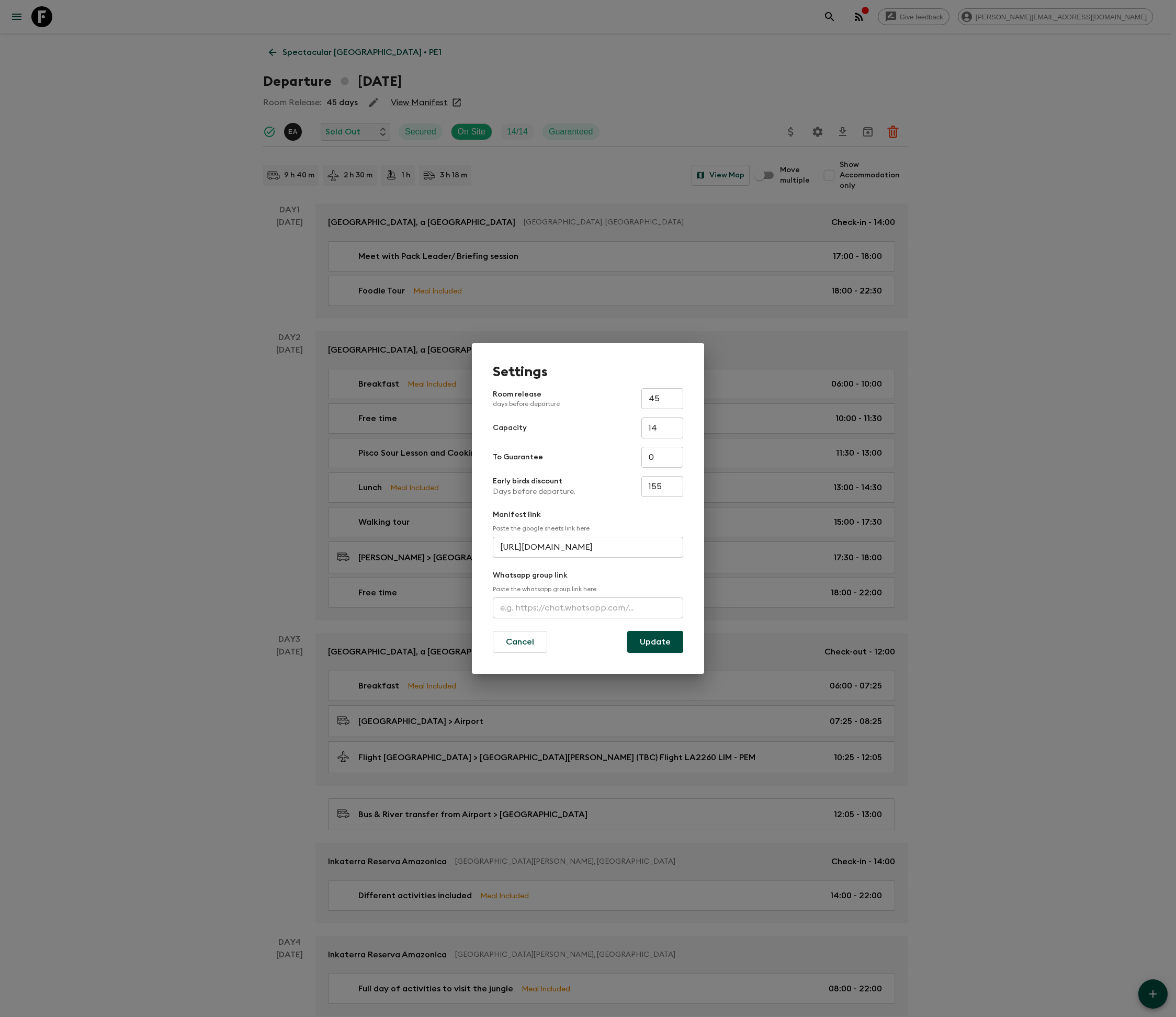
click at [588, 607] on input "text" at bounding box center [588, 608] width 190 height 21
type input "[URL][DOMAIN_NAME]"
click at [654, 641] on button "Update" at bounding box center [655, 642] width 56 height 22
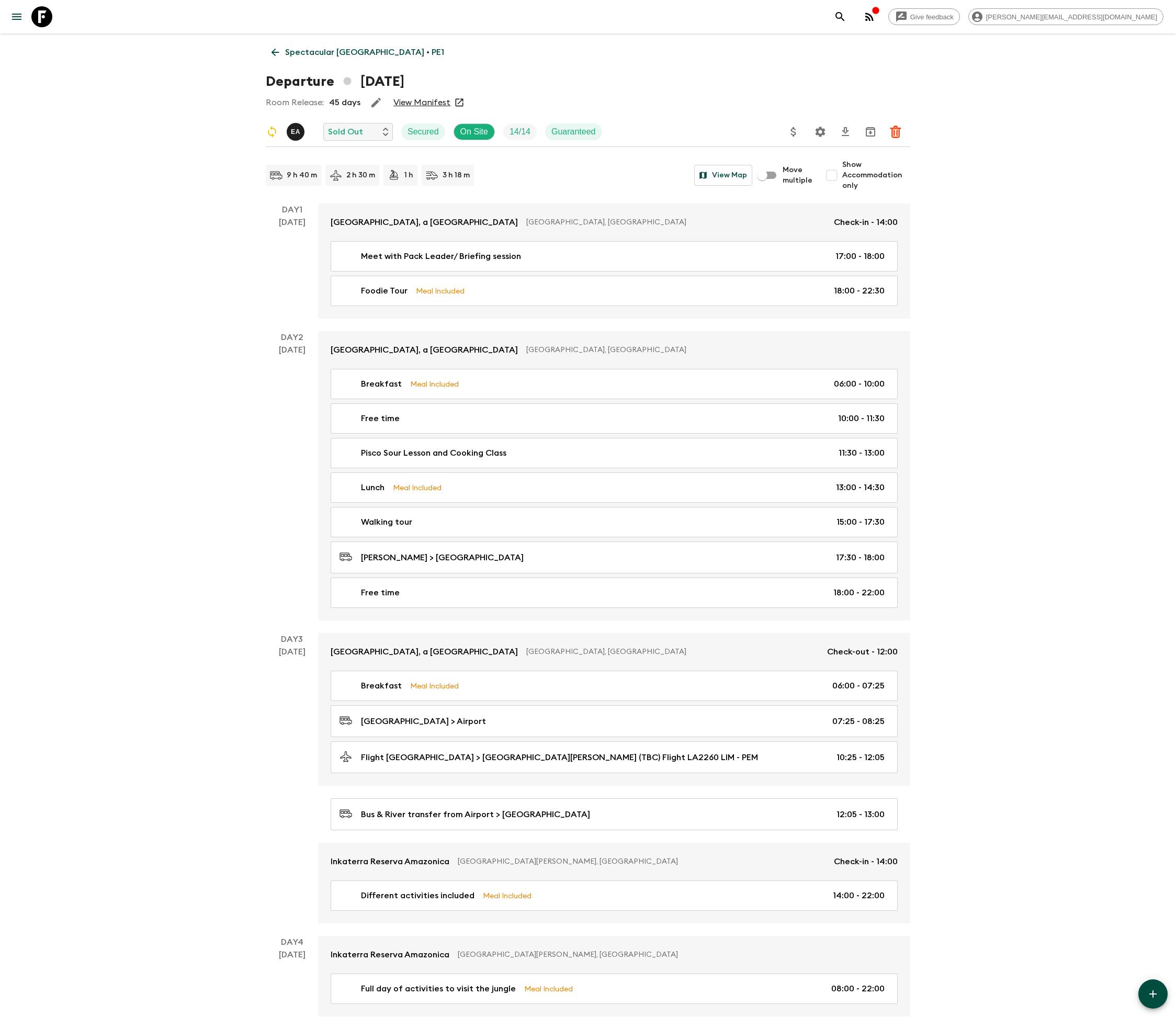
click at [817, 131] on icon "Settings" at bounding box center [821, 132] width 10 height 10
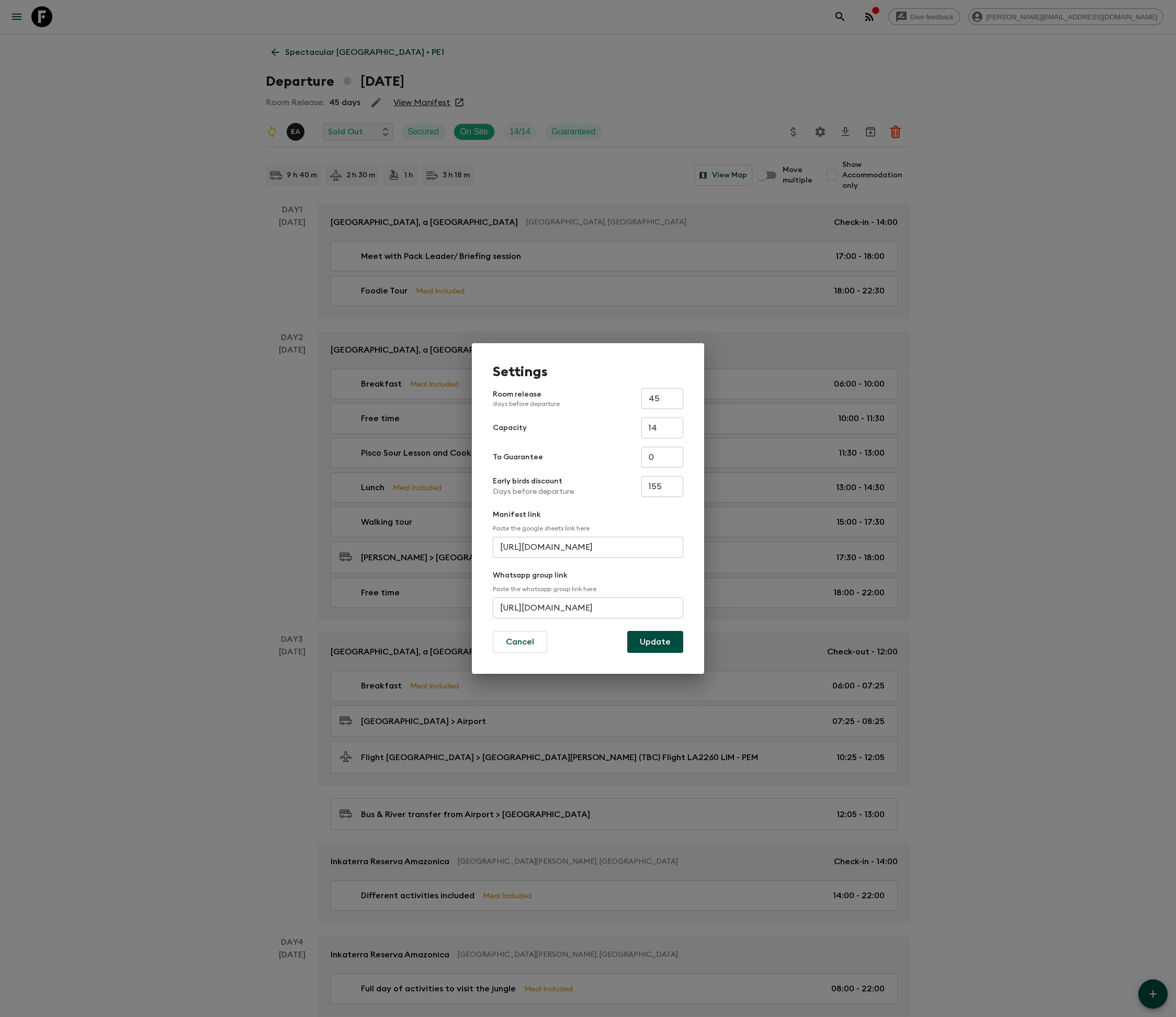
click at [521, 598] on input "[URL][DOMAIN_NAME]" at bounding box center [588, 608] width 190 height 21
click at [523, 604] on input "[URL][DOMAIN_NAME]" at bounding box center [588, 608] width 190 height 21
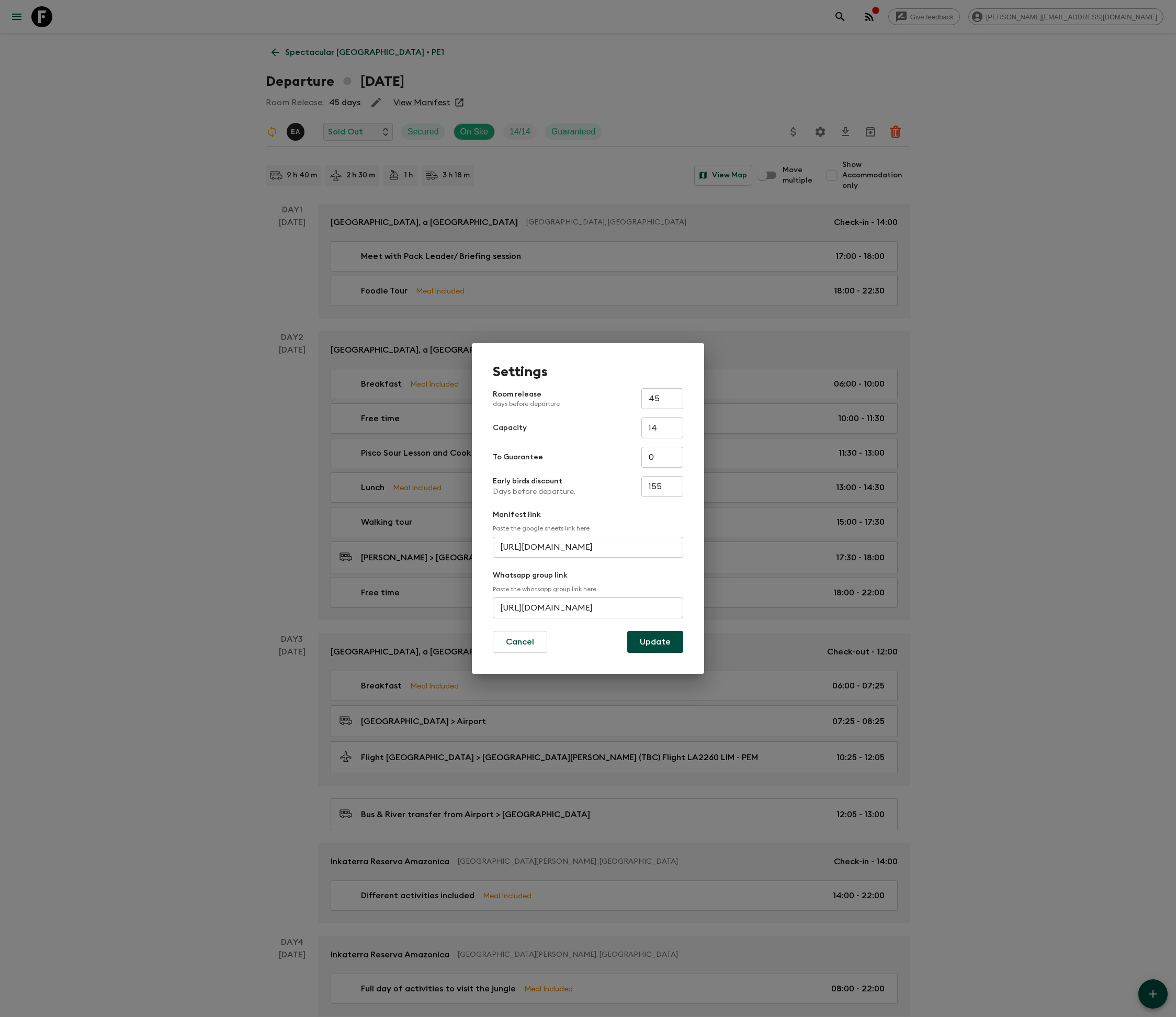
click at [646, 175] on div "Settings Room release days before departure 45 ​ Capacity 14 ​ To Guarantee 0 ​…" at bounding box center [588, 508] width 1176 height 1017
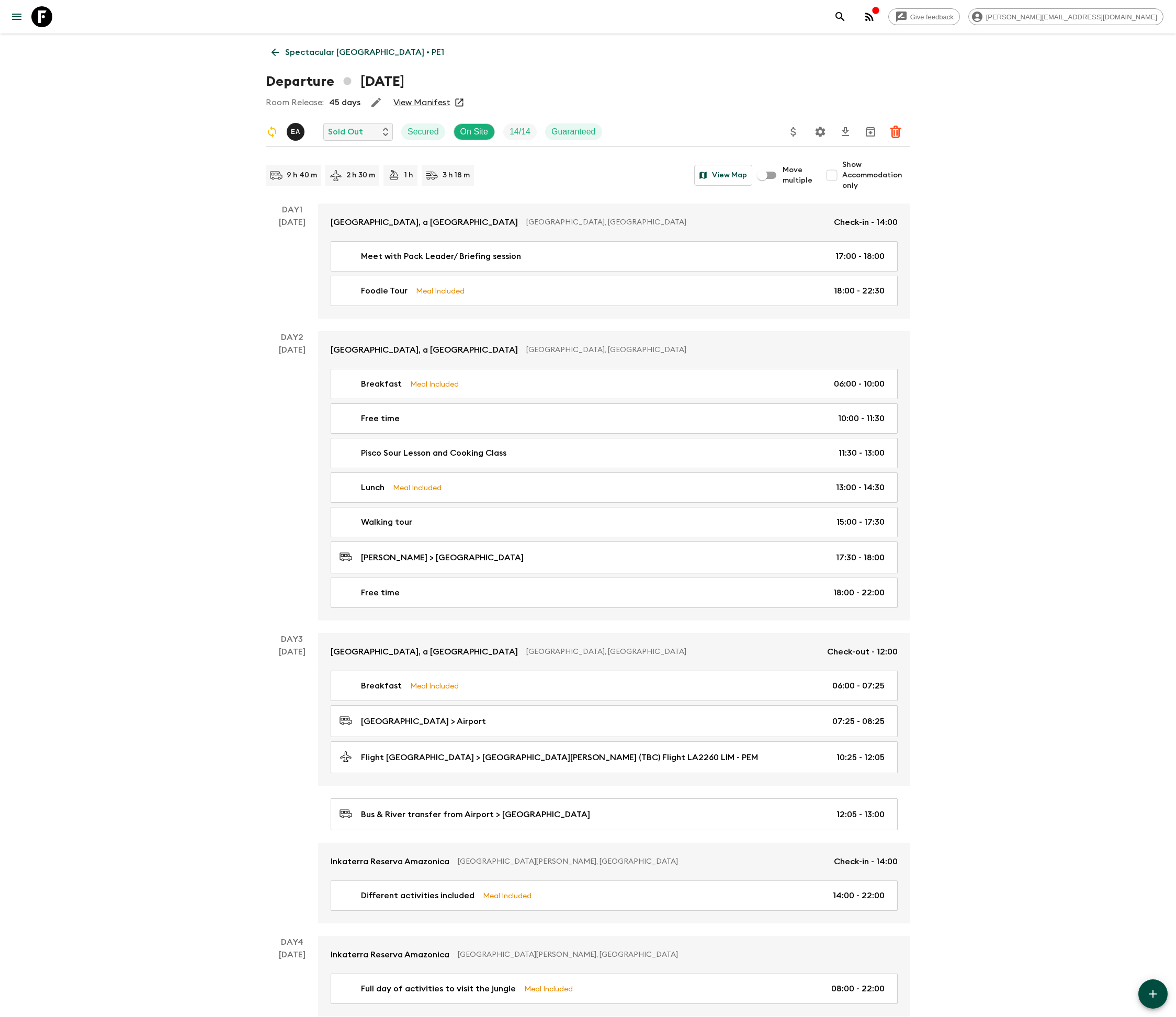
click at [847, 10] on icon "search adventures" at bounding box center [840, 16] width 12 height 12
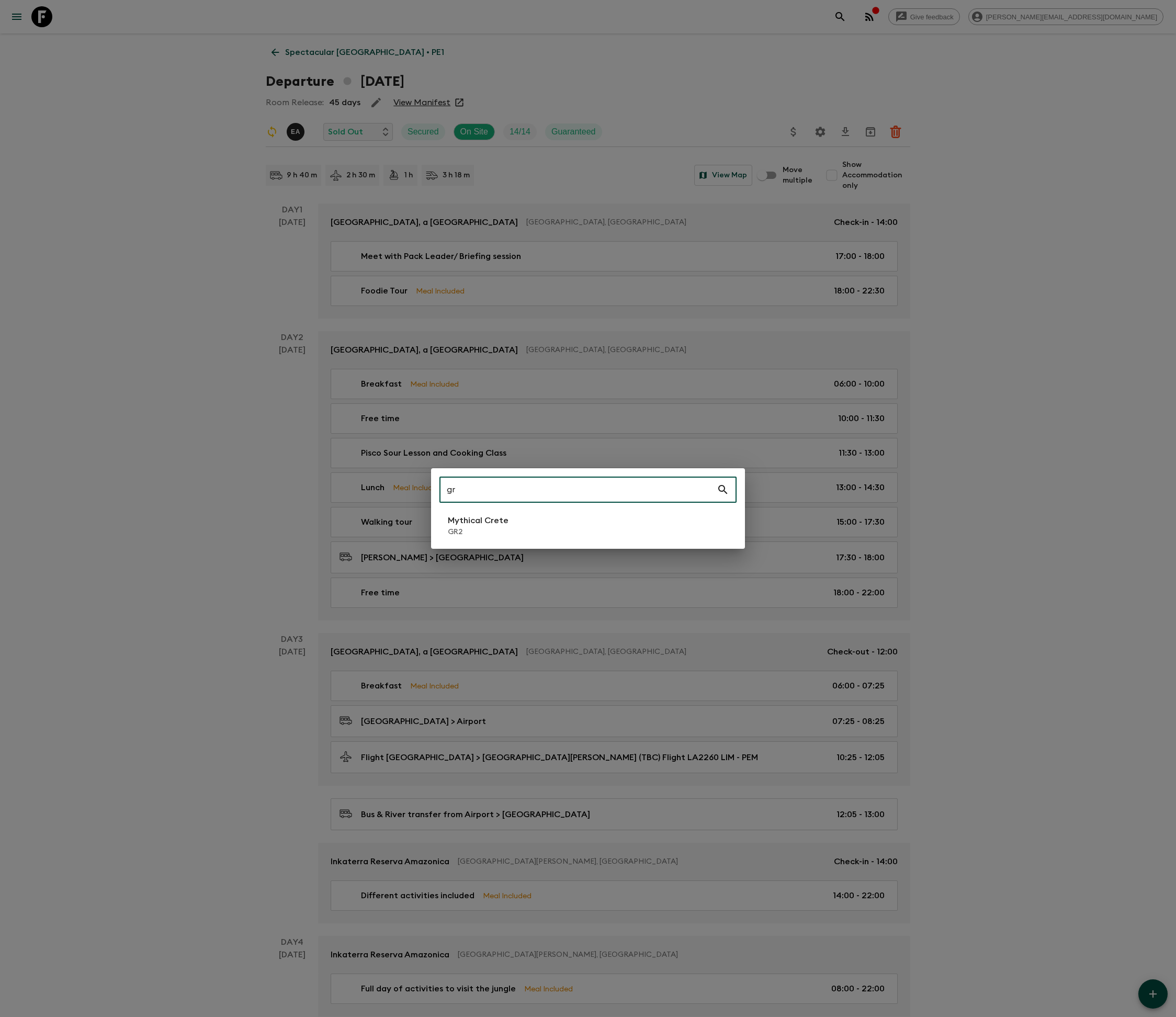
type input "gr1"
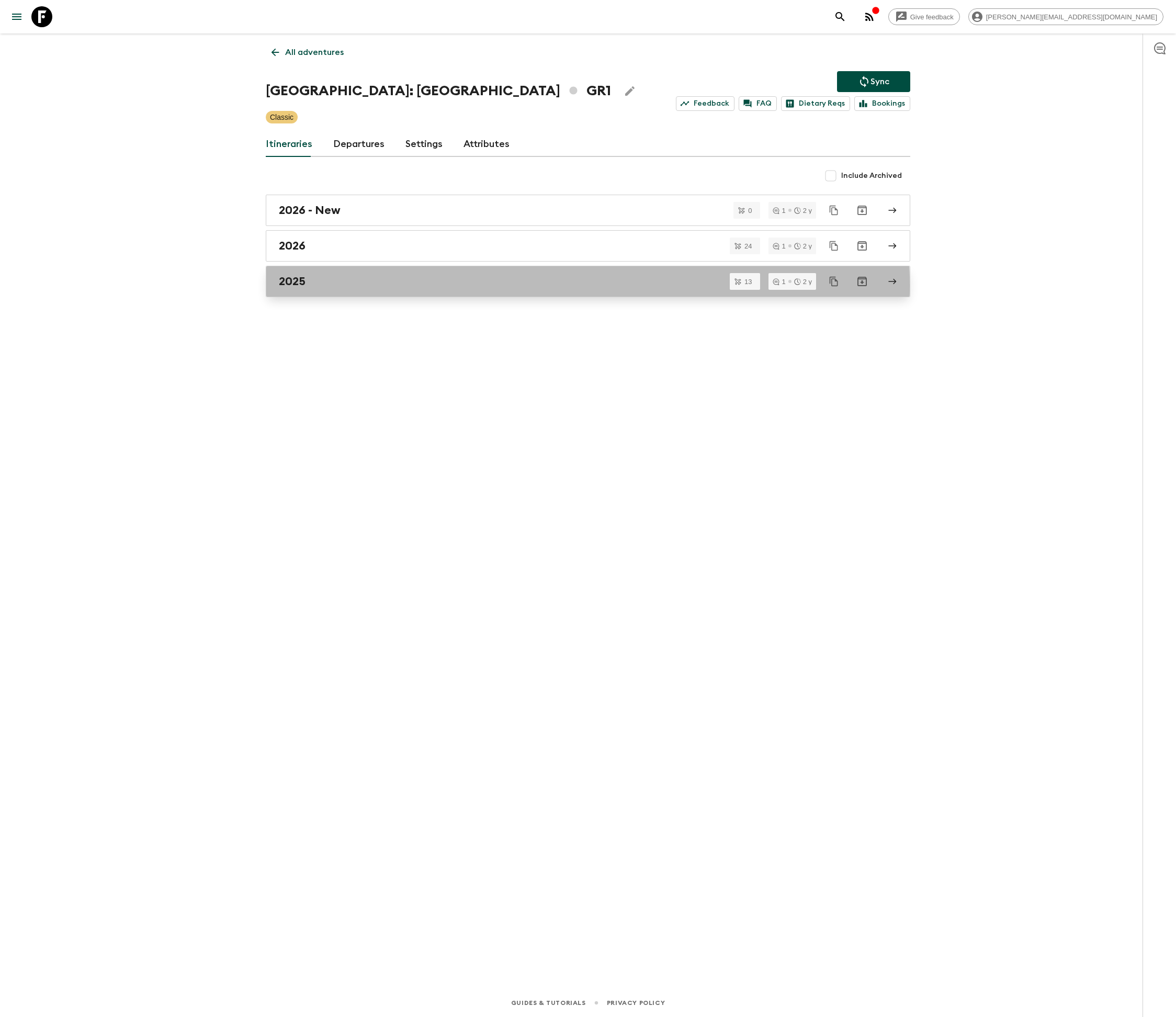
click at [419, 288] on div "2025" at bounding box center [578, 281] width 598 height 14
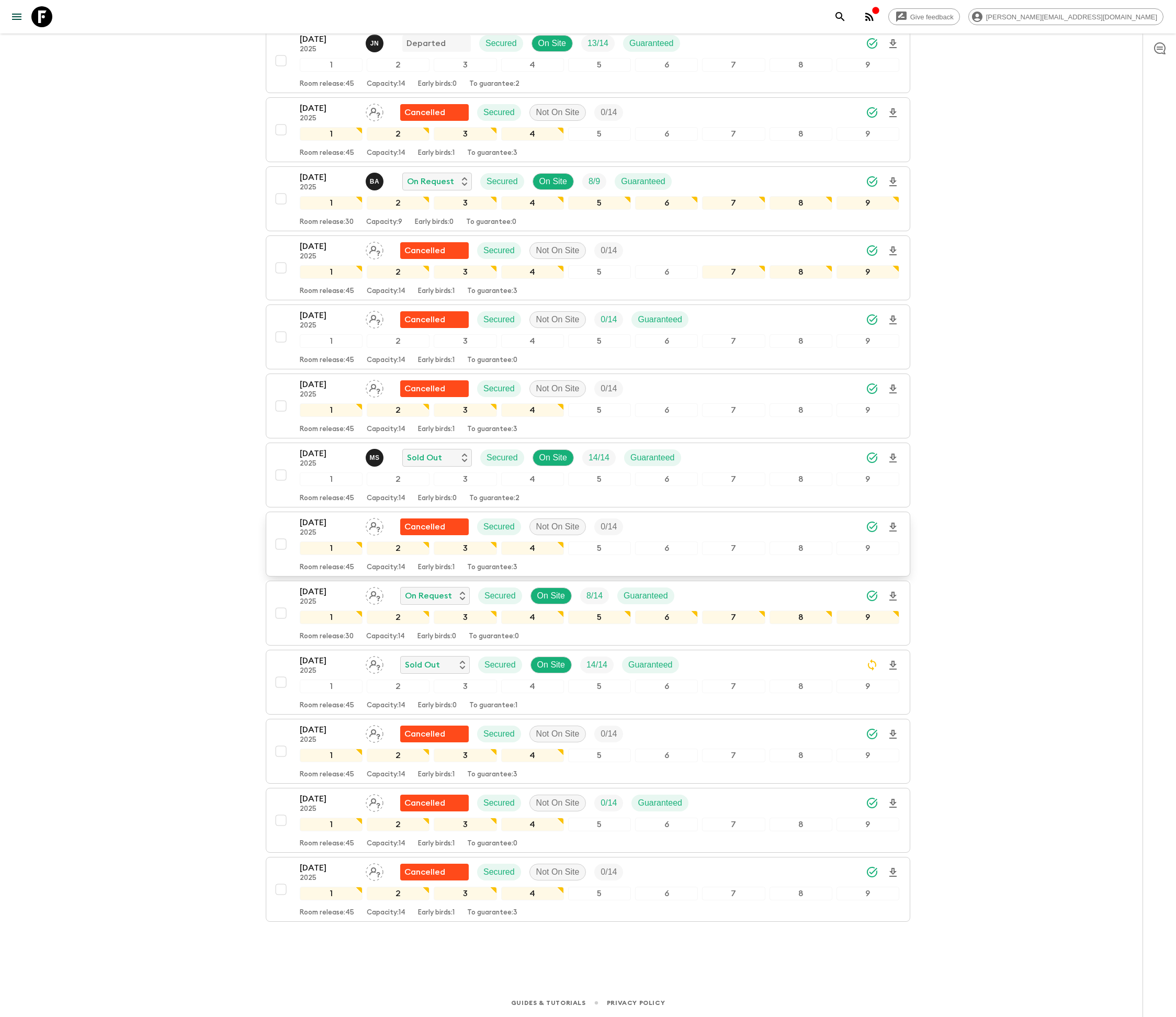
scroll to position [204, 0]
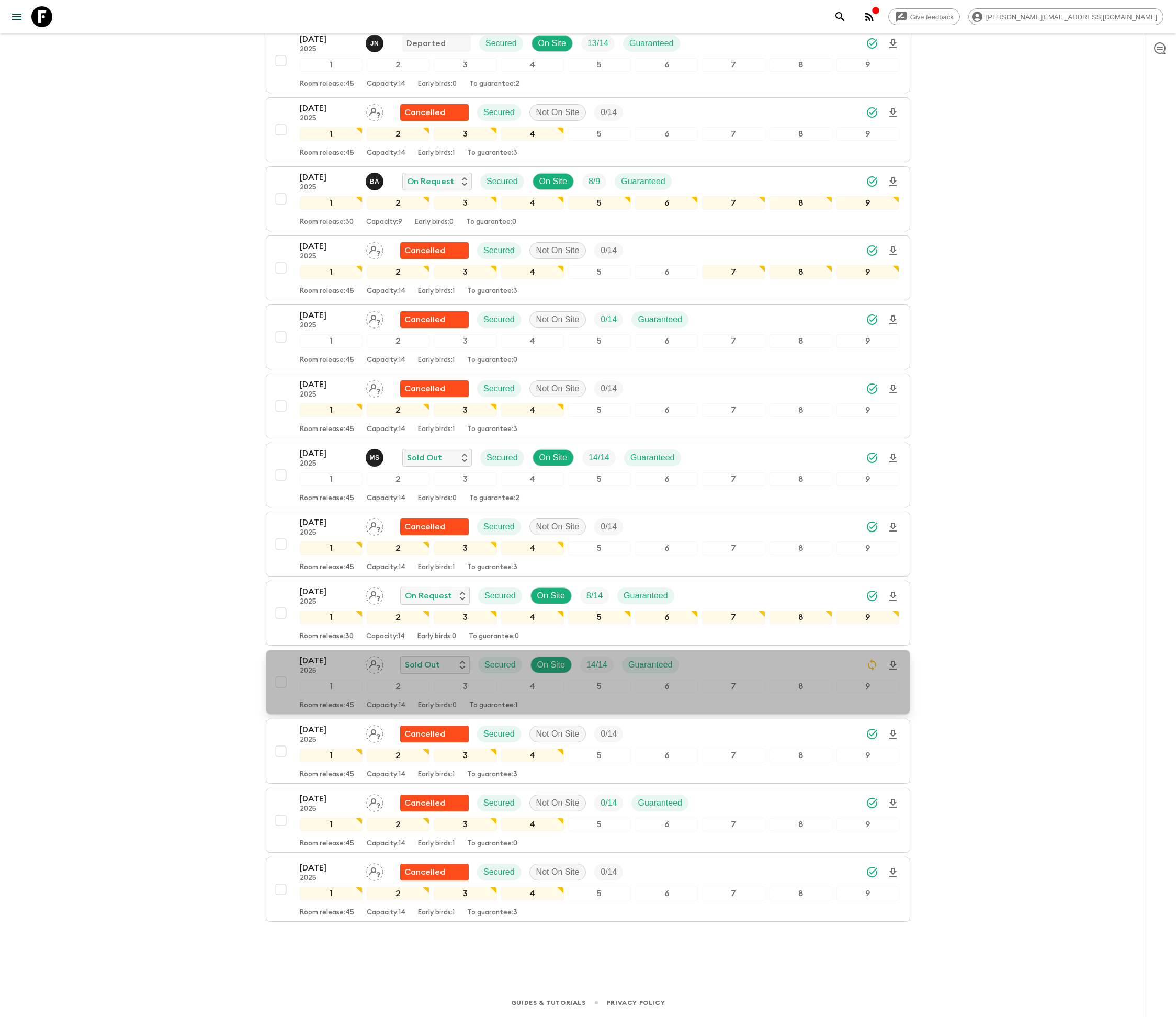
click at [822, 660] on div "[DATE] 2025 Sold Out Secured On Site 14 / 14 Guaranteed" at bounding box center [599, 664] width 599 height 21
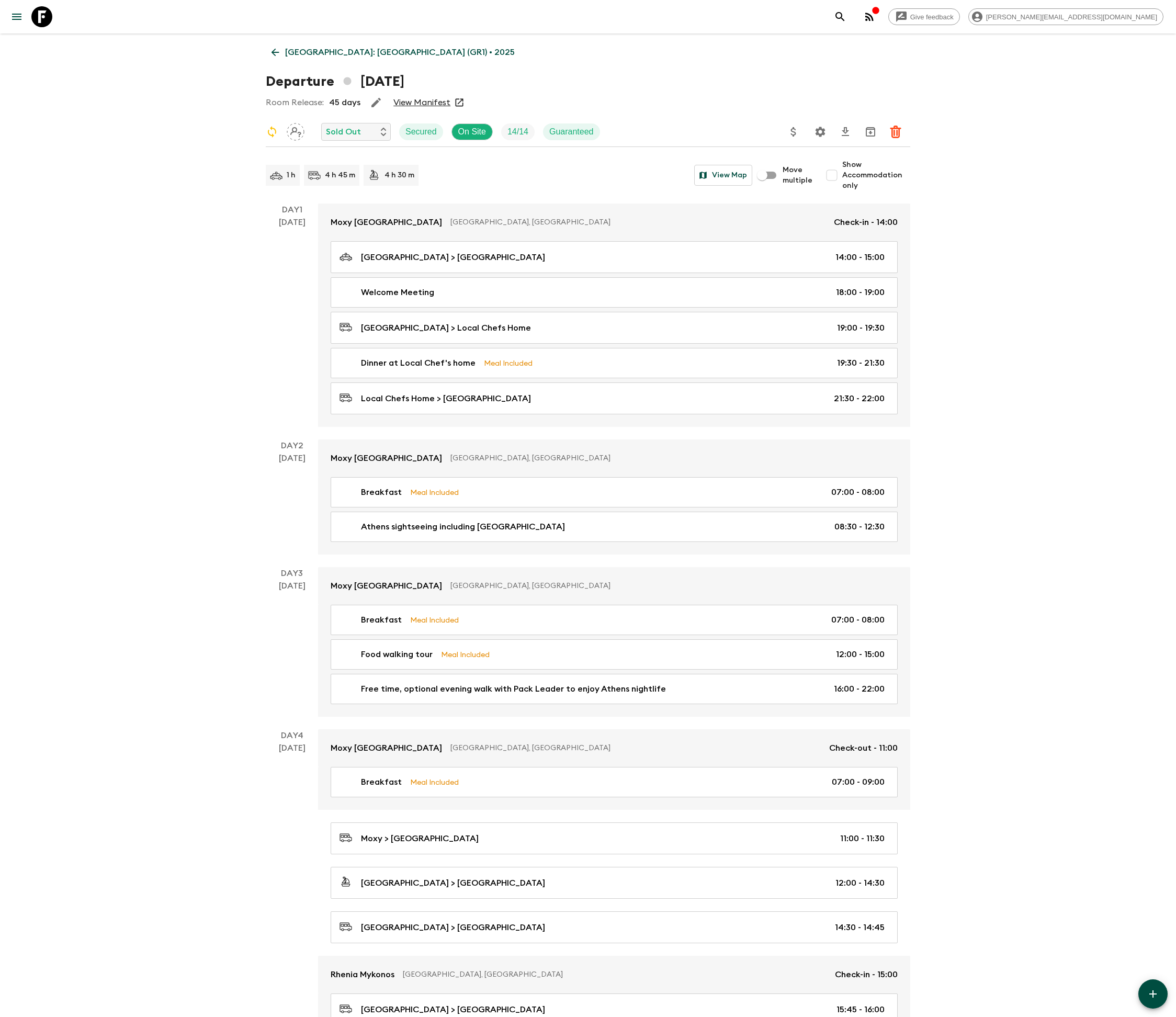
click at [821, 128] on icon "Settings" at bounding box center [821, 132] width 10 height 10
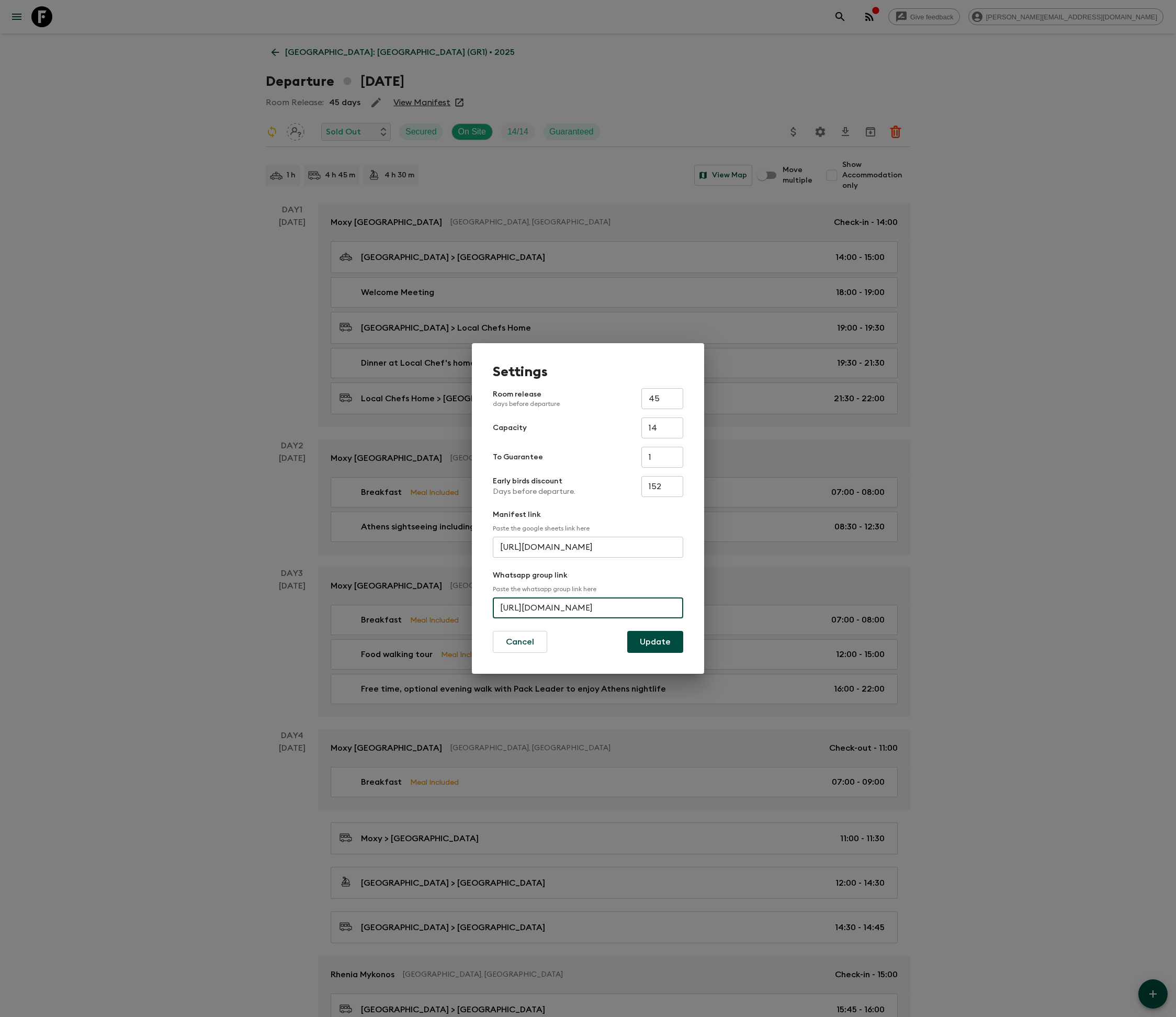
click at [527, 608] on input "[URL][DOMAIN_NAME]" at bounding box center [588, 608] width 190 height 21
